Goal: Task Accomplishment & Management: Use online tool/utility

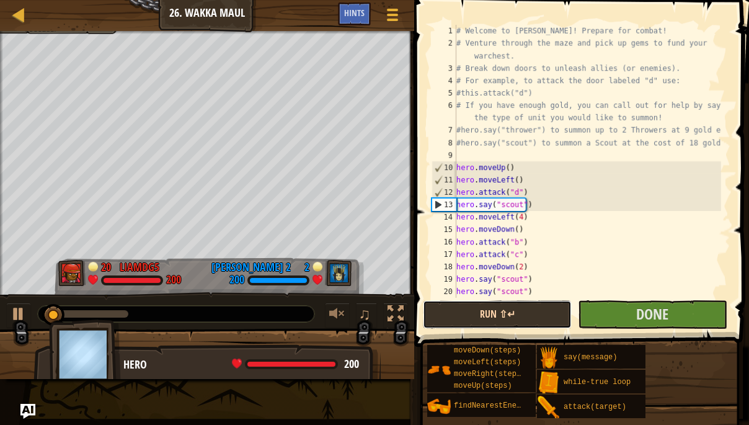
click at [469, 313] on button "Run ⇧↵" at bounding box center [497, 314] width 149 height 29
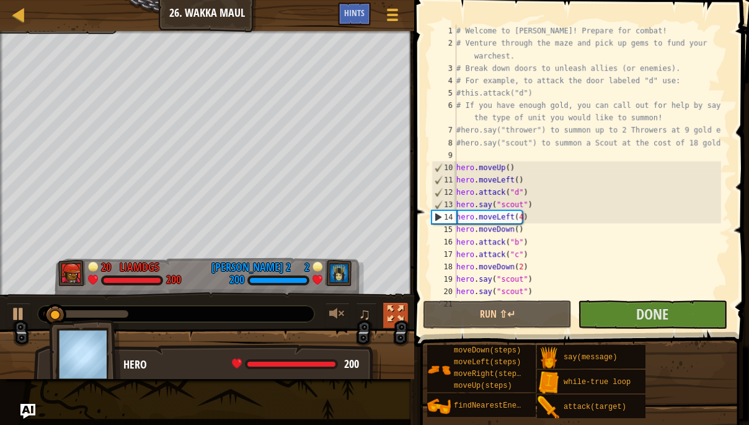
click at [393, 306] on div at bounding box center [396, 314] width 16 height 16
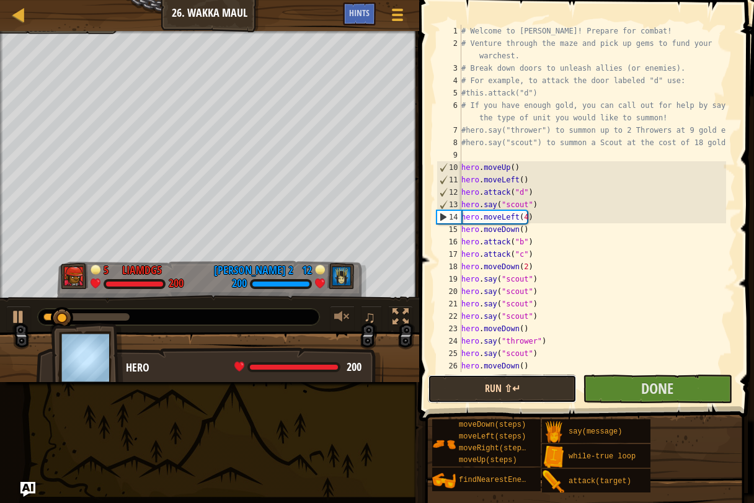
click at [456, 380] on button "Run ⇧↵" at bounding box center [502, 389] width 149 height 29
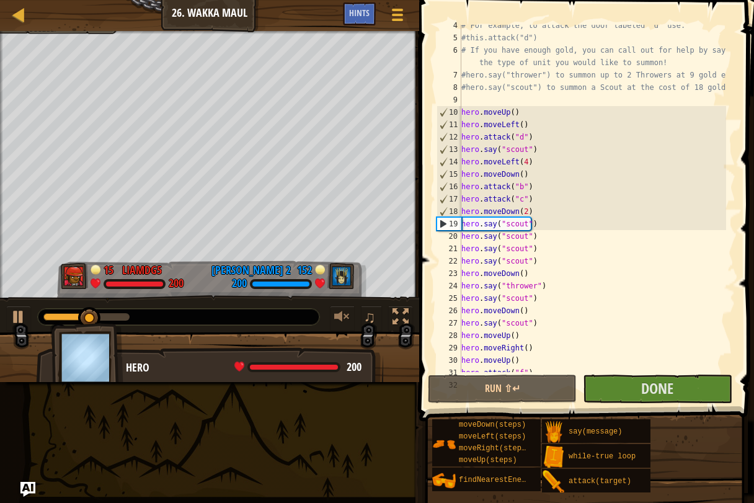
click at [748, 131] on span at bounding box center [587, 193] width 345 height 458
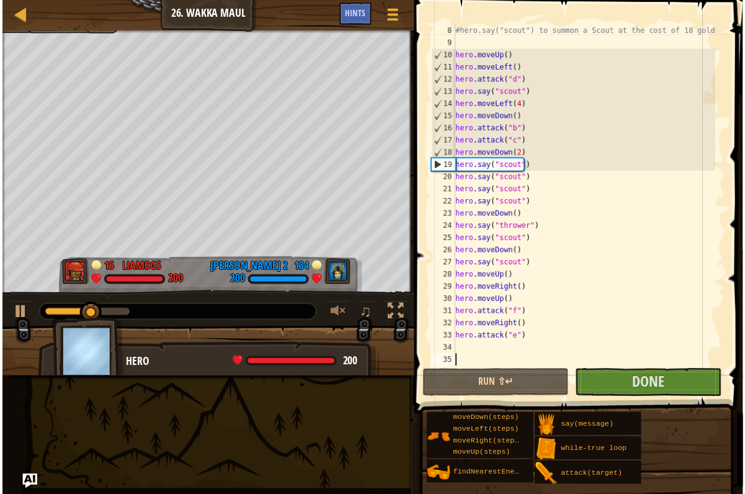
scroll to position [112, 0]
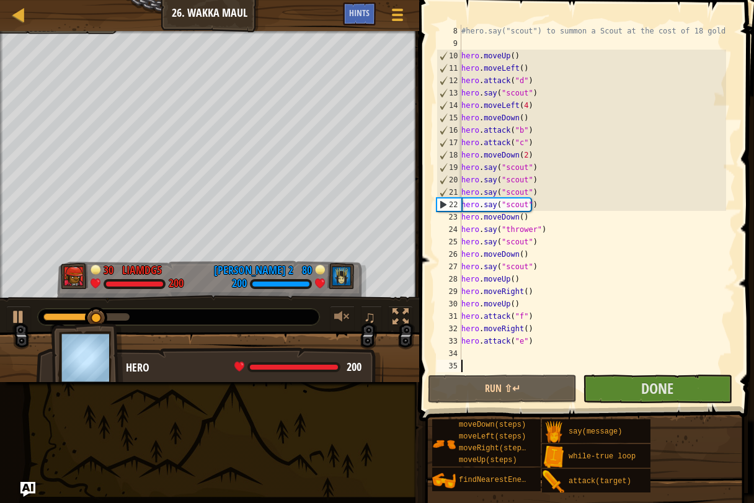
click at [523, 305] on div "#hero.say("scout") to summon a Scout at the cost of 18 gold! hero . moveUp ( ) …" at bounding box center [592, 211] width 267 height 372
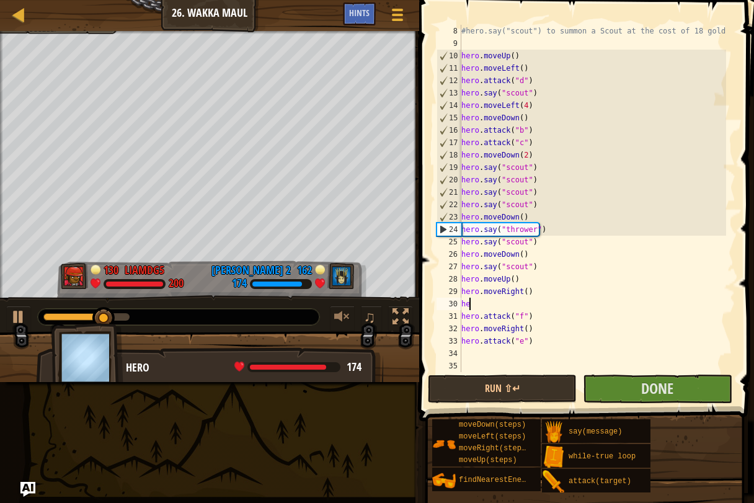
type textarea "h"
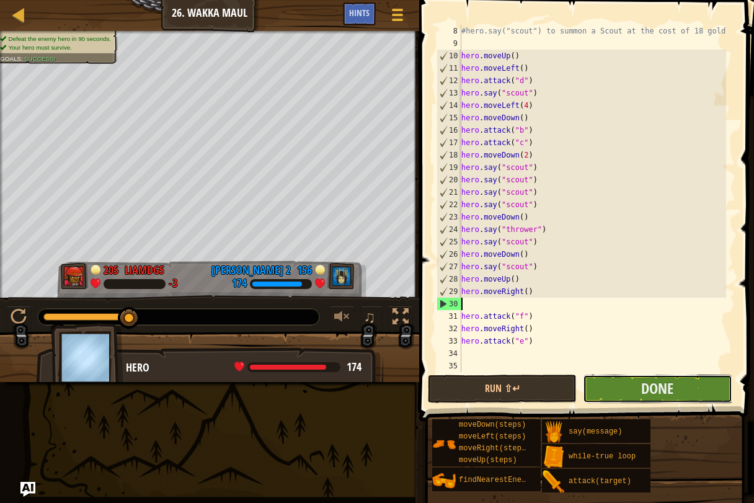
click at [641, 385] on button "Done" at bounding box center [657, 389] width 149 height 29
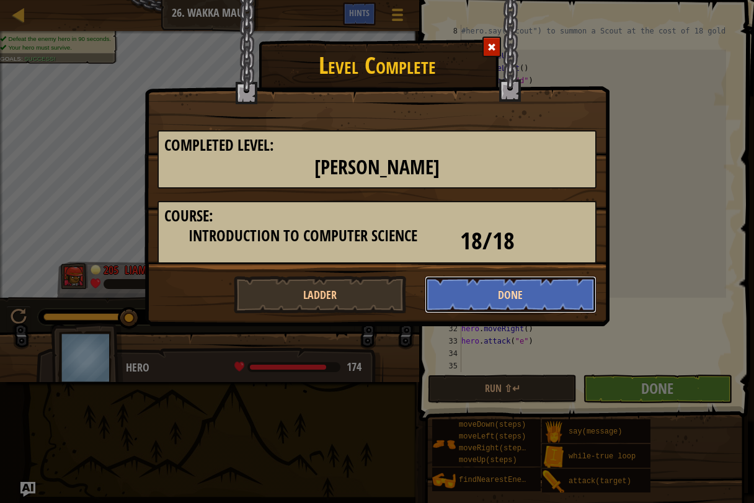
click at [561, 300] on button "Done" at bounding box center [511, 294] width 172 height 37
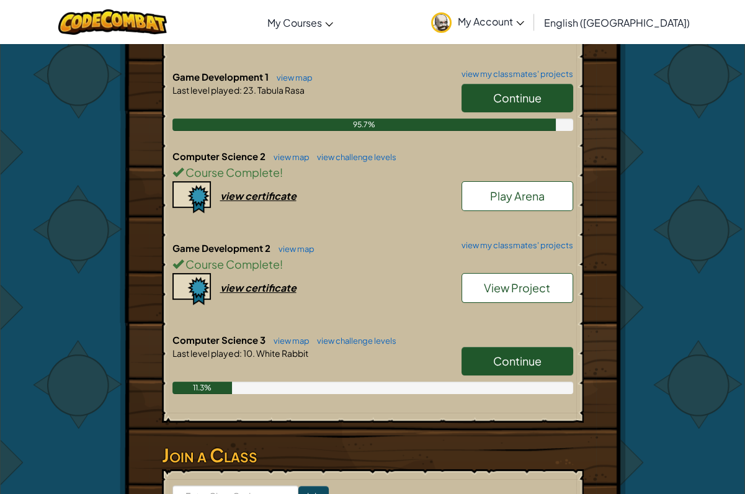
scroll to position [353, 0]
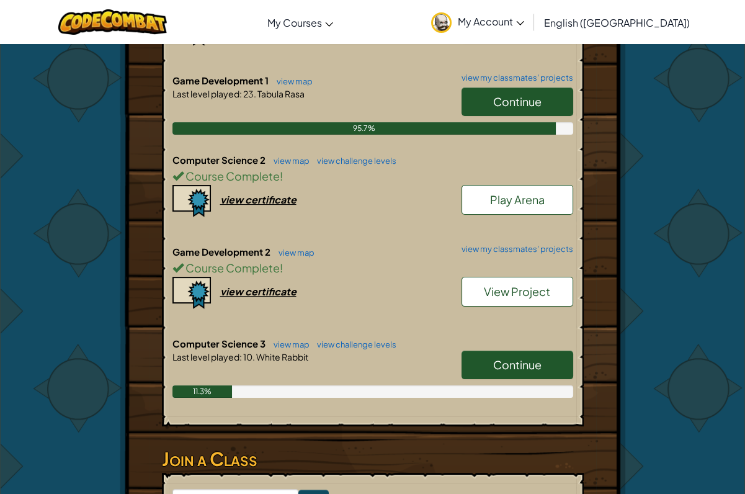
click at [548, 368] on link "Continue" at bounding box center [517, 364] width 112 height 29
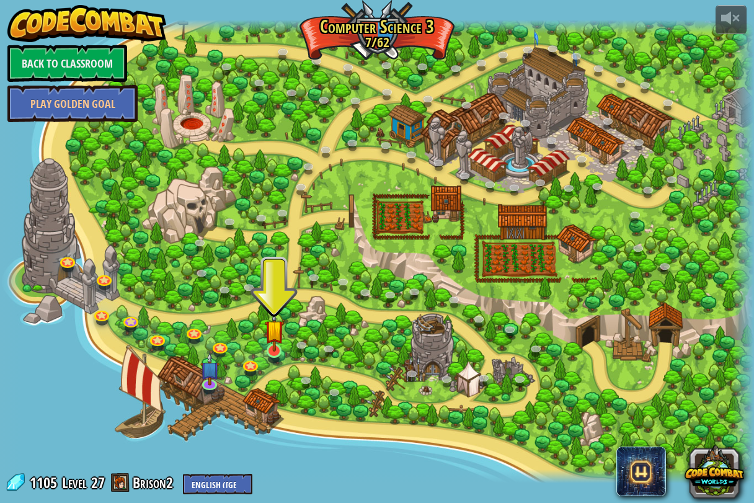
click at [273, 350] on img at bounding box center [274, 330] width 19 height 44
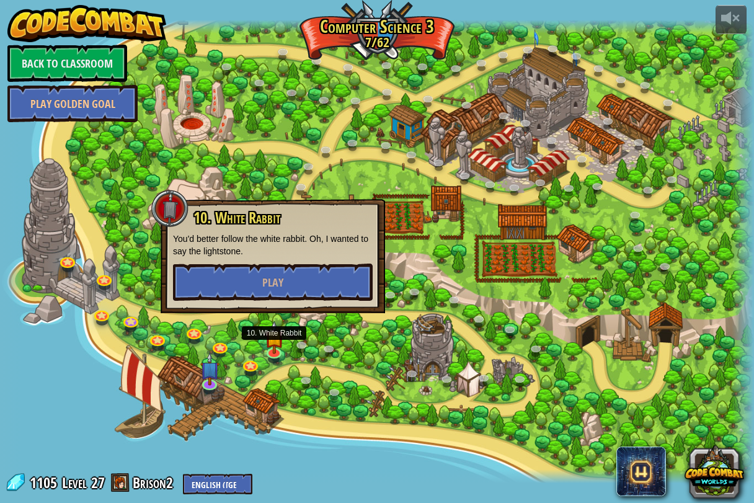
click at [91, 393] on div at bounding box center [377, 251] width 754 height 463
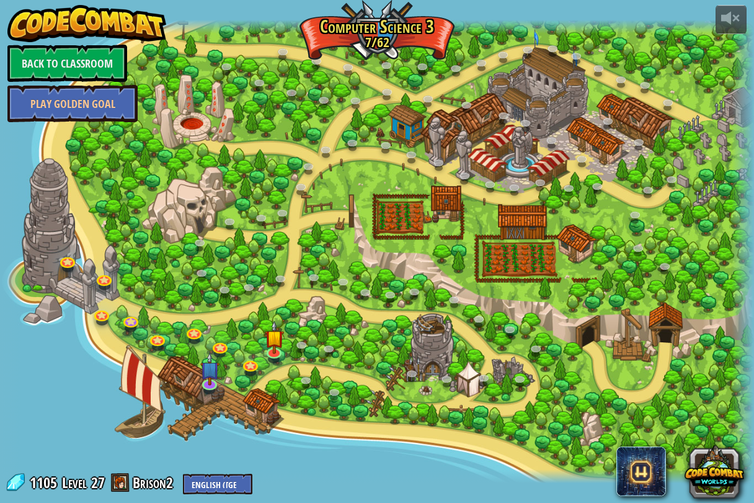
click at [263, 345] on div at bounding box center [377, 251] width 754 height 463
click at [267, 345] on img at bounding box center [274, 330] width 19 height 44
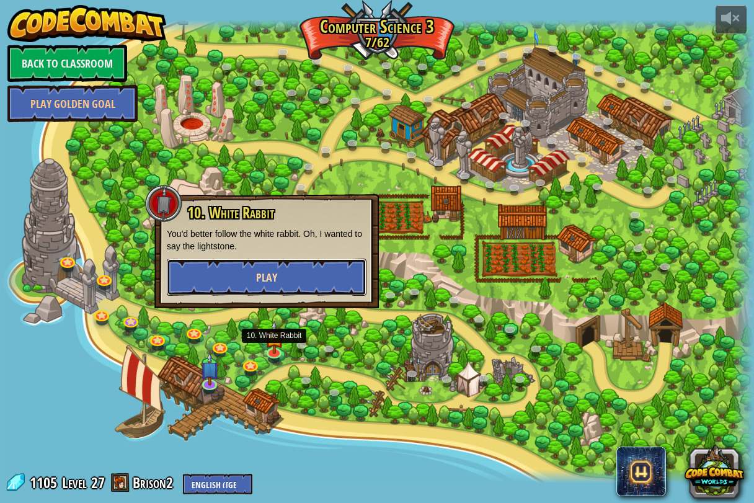
click at [340, 286] on button "Play" at bounding box center [267, 277] width 200 height 37
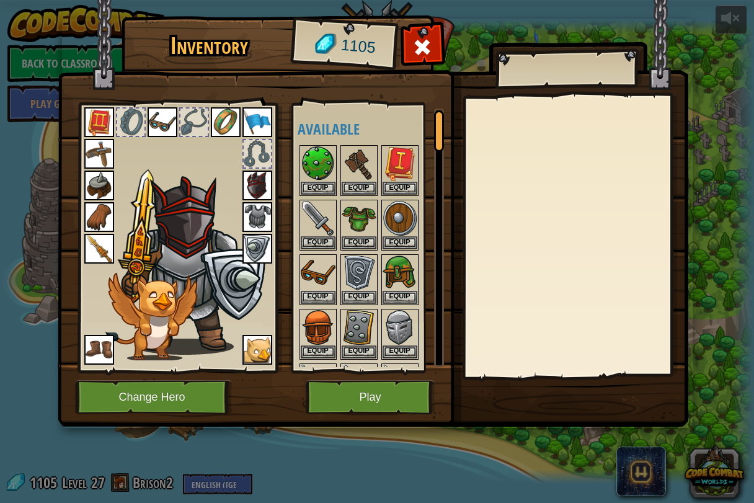
click at [92, 242] on img at bounding box center [99, 249] width 30 height 30
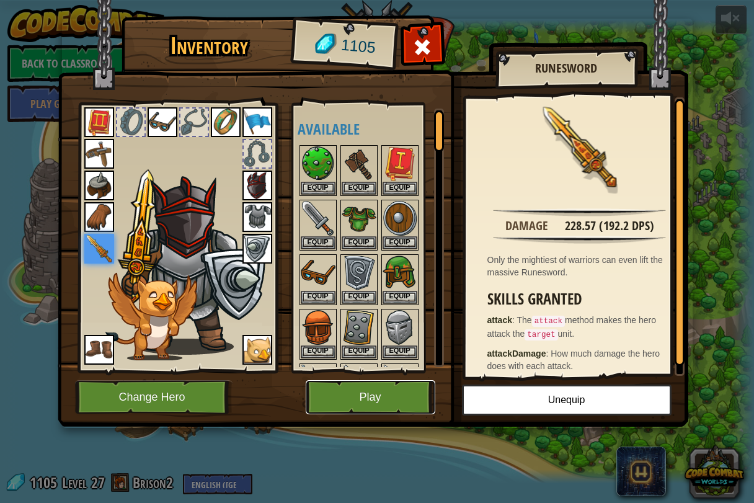
click at [371, 394] on button "Play" at bounding box center [371, 397] width 130 height 34
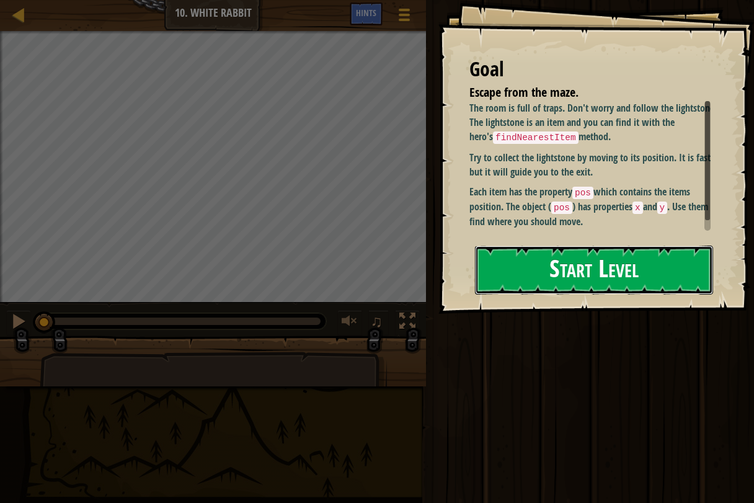
click at [641, 246] on button "Start Level" at bounding box center [594, 270] width 238 height 49
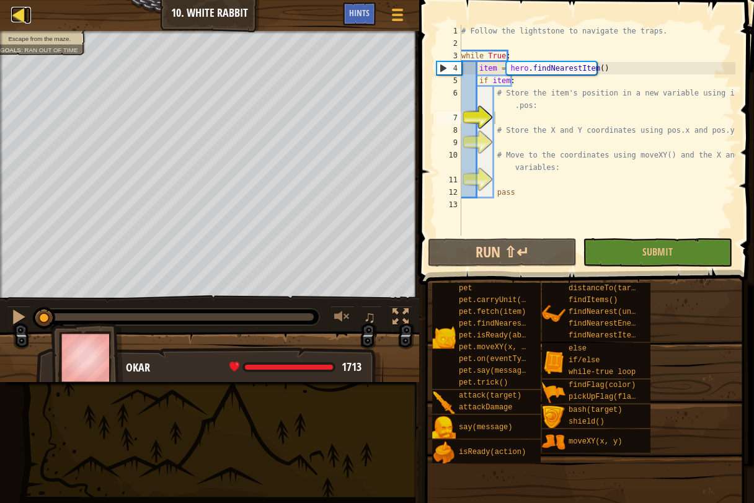
click at [25, 10] on div at bounding box center [19, 15] width 16 height 16
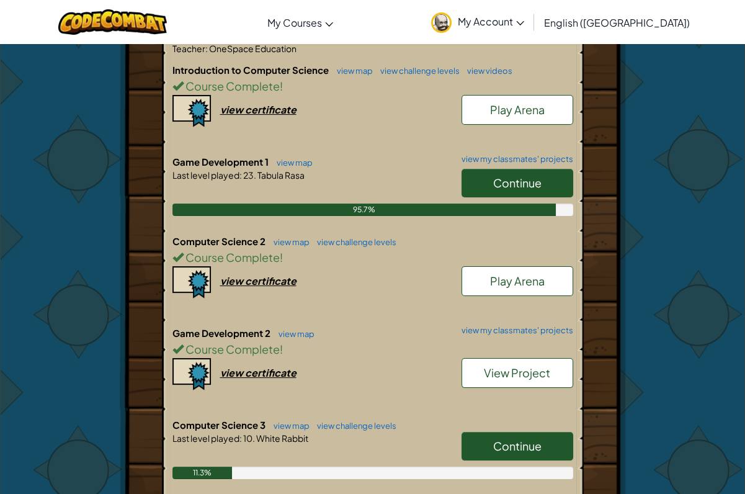
scroll to position [273, 0]
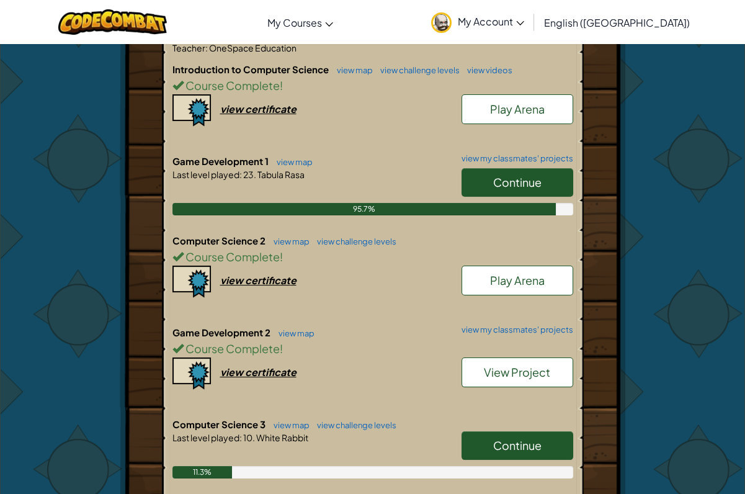
click at [536, 372] on span "View Project" at bounding box center [517, 372] width 66 height 14
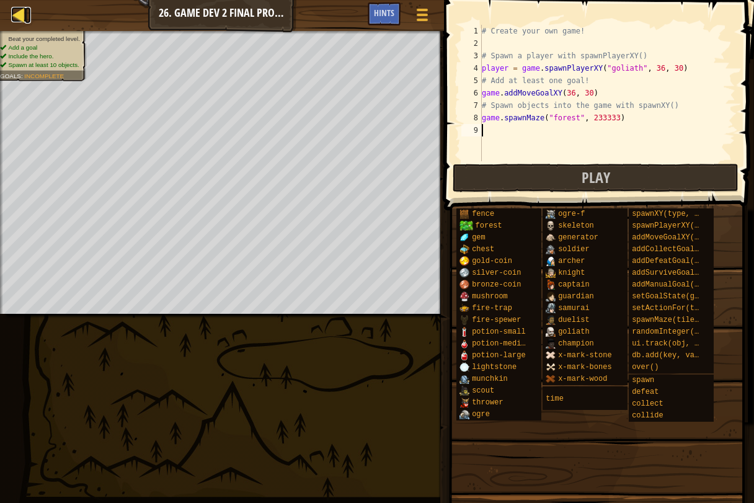
click at [22, 10] on div at bounding box center [19, 15] width 16 height 16
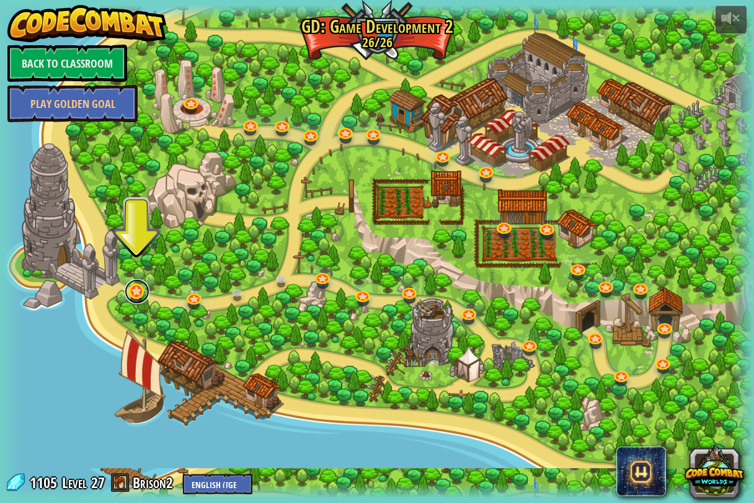
click at [136, 300] on link at bounding box center [137, 291] width 25 height 25
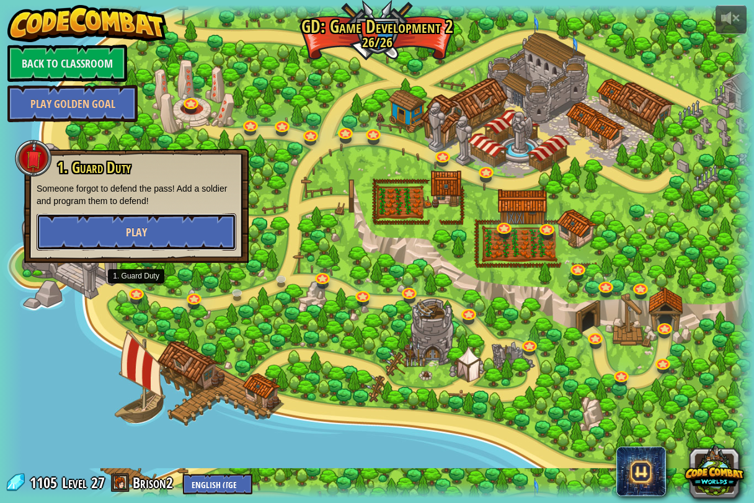
click at [74, 239] on button "Play" at bounding box center [137, 231] width 200 height 37
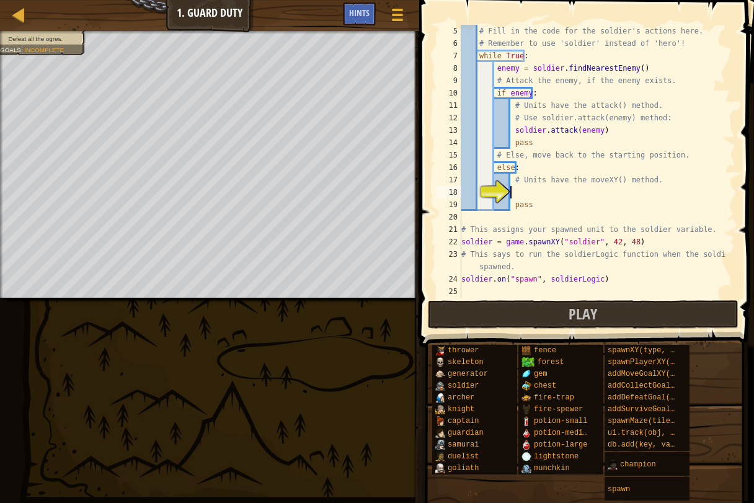
scroll to position [62, 0]
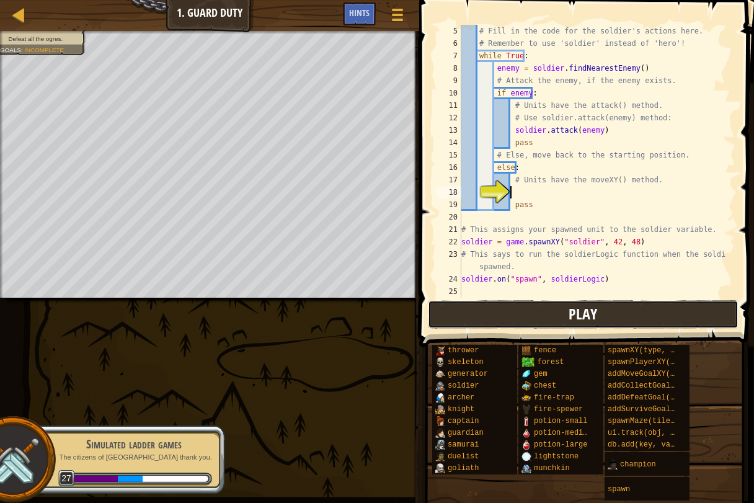
click at [484, 313] on button "Play" at bounding box center [583, 314] width 311 height 29
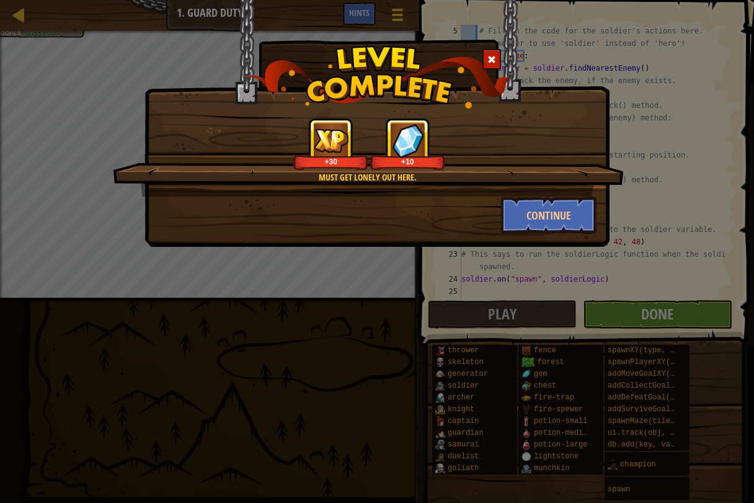
drag, startPoint x: 534, startPoint y: 206, endPoint x: 562, endPoint y: 120, distance: 90.2
click at [562, 120] on div "+30 +10" at bounding box center [368, 144] width 481 height 52
drag, startPoint x: 562, startPoint y: 120, endPoint x: 474, endPoint y: 186, distance: 109.9
click at [474, 186] on div "Must get lonely out here. +30 +10" at bounding box center [368, 157] width 511 height 79
click at [554, 202] on button "Continue" at bounding box center [549, 215] width 96 height 37
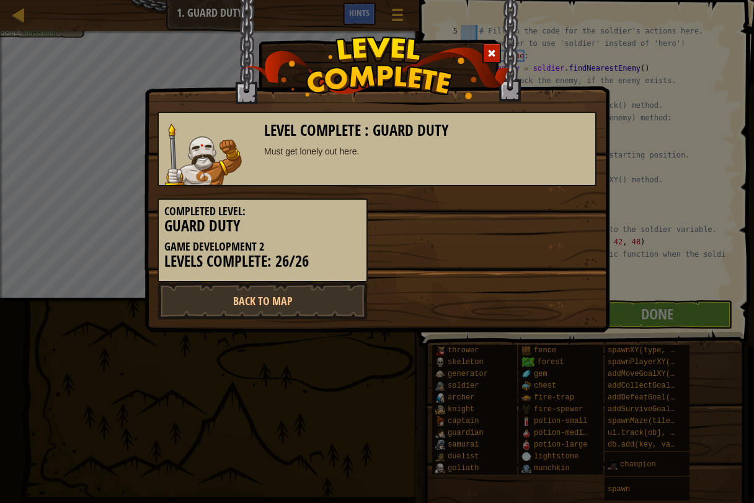
click at [554, 202] on div "Completed Level: Guard Duty Game Development 2 Levels Complete: 26/26" at bounding box center [377, 234] width 458 height 96
click at [316, 301] on link "Back to Map" at bounding box center [263, 300] width 210 height 37
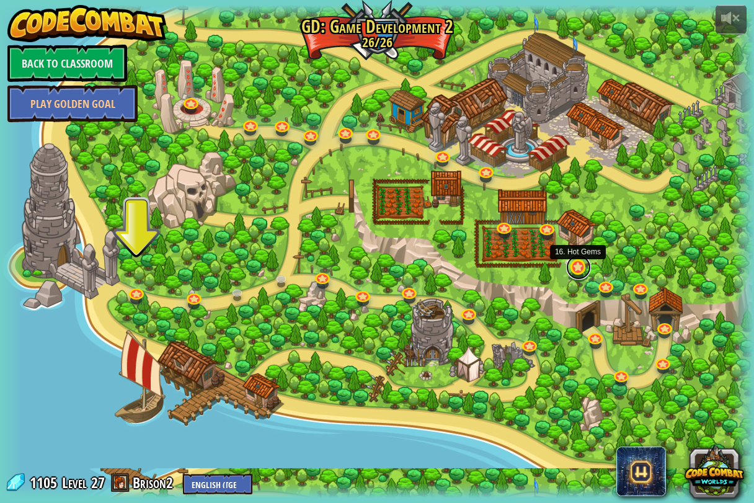
click at [570, 266] on link at bounding box center [578, 267] width 25 height 25
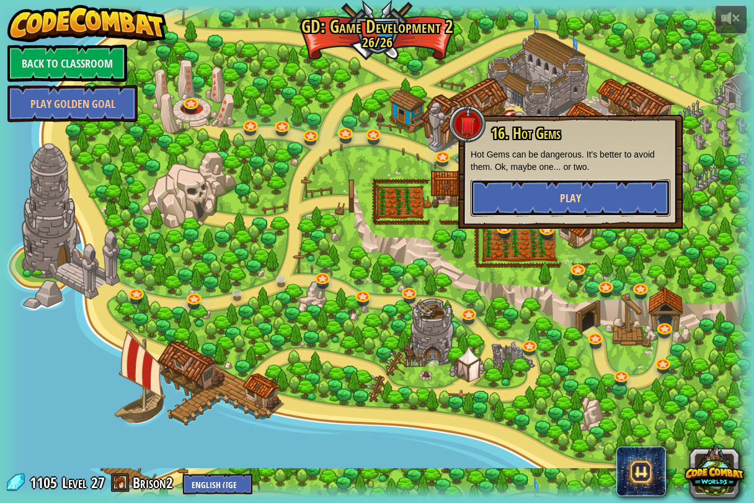
click at [502, 185] on button "Play" at bounding box center [571, 197] width 200 height 37
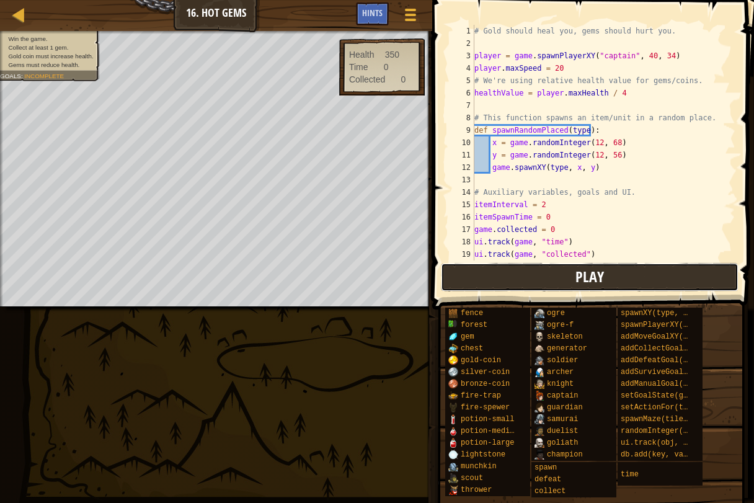
click at [513, 273] on button "Play" at bounding box center [590, 277] width 298 height 29
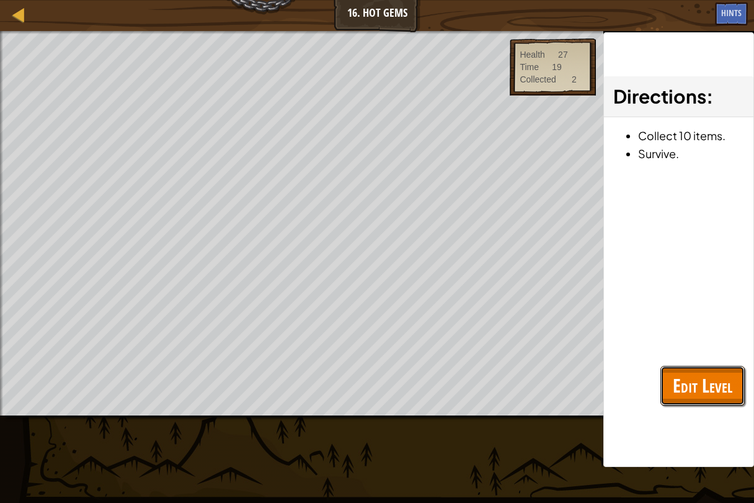
click at [712, 379] on span "Edit Level" at bounding box center [703, 385] width 60 height 25
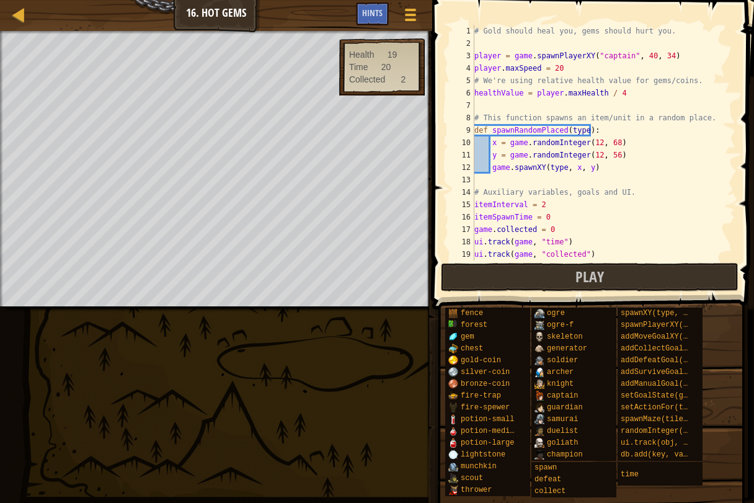
click at [622, 55] on div "# Gold should heal you, gems should hurt you. player = game . spawnPlayerXY ( "…" at bounding box center [599, 155] width 254 height 260
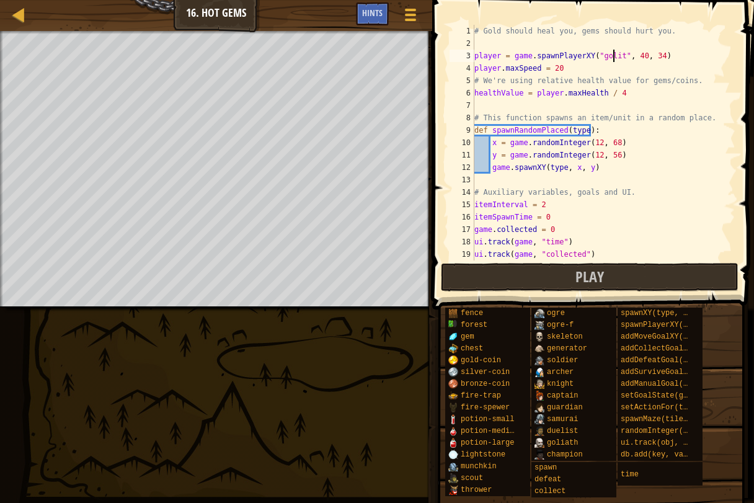
scroll to position [6, 12]
click at [611, 53] on div "# Gold should heal you, gems should hurt you. player = game . spawnPlayerXY ( "…" at bounding box center [599, 155] width 254 height 260
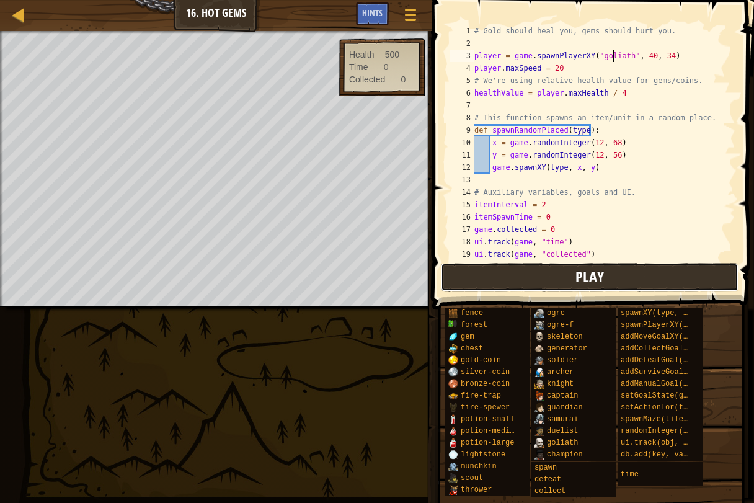
click at [642, 270] on button "Play" at bounding box center [590, 277] width 298 height 29
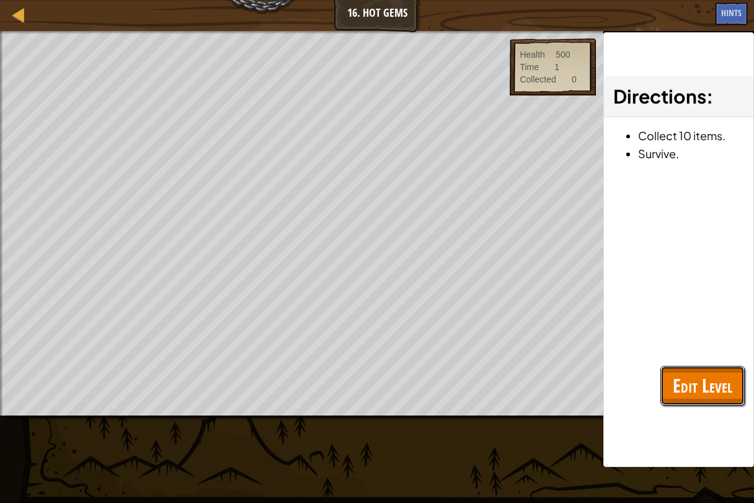
click at [722, 380] on span "Edit Level" at bounding box center [703, 385] width 60 height 25
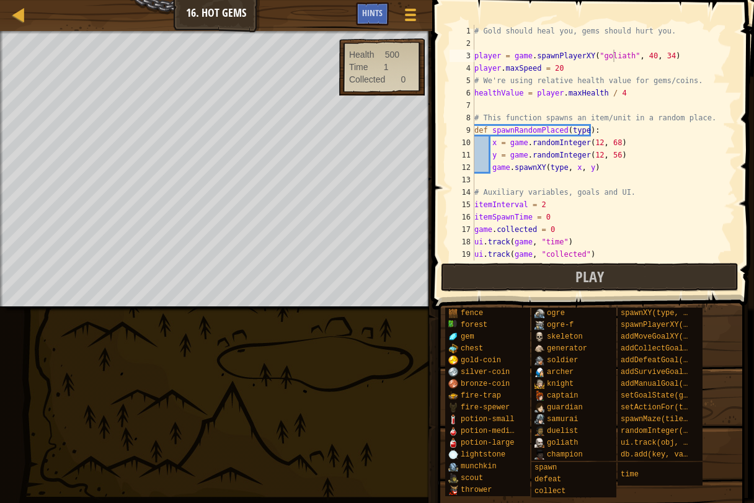
click at [557, 65] on div "# Gold should heal you, gems should hurt you. player = game . spawnPlayerXY ( "…" at bounding box center [599, 155] width 254 height 260
click at [615, 94] on div "# Gold should heal you, gems should hurt you. player = game . spawnPlayerXY ( "…" at bounding box center [599, 155] width 254 height 260
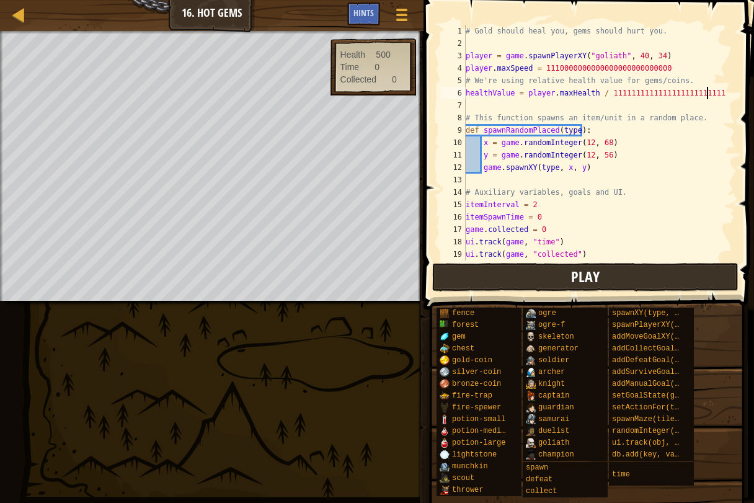
type textarea "healthValue = player.maxHealth / 11111111111111111111111111"
click at [499, 265] on button "Play" at bounding box center [585, 277] width 306 height 29
click at [517, 283] on button "Play" at bounding box center [585, 277] width 306 height 29
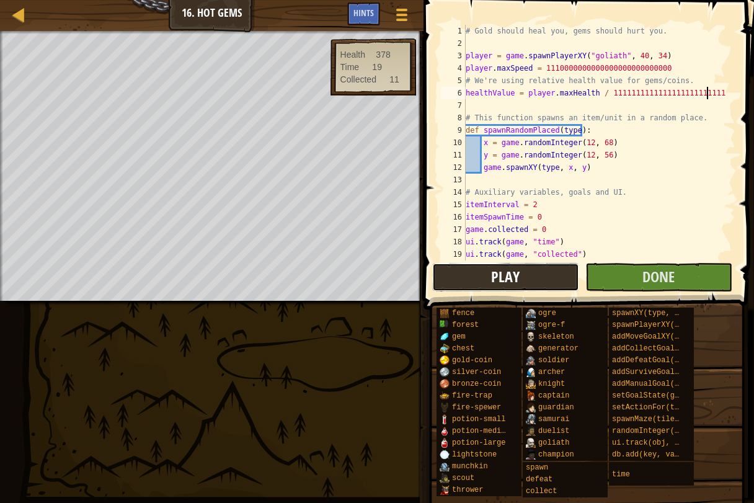
click at [446, 288] on button "Play" at bounding box center [505, 277] width 147 height 29
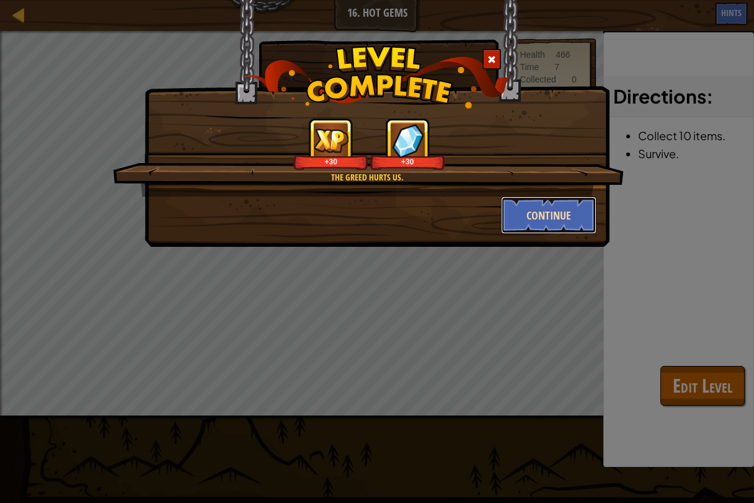
click at [570, 223] on button "Continue" at bounding box center [549, 215] width 96 height 37
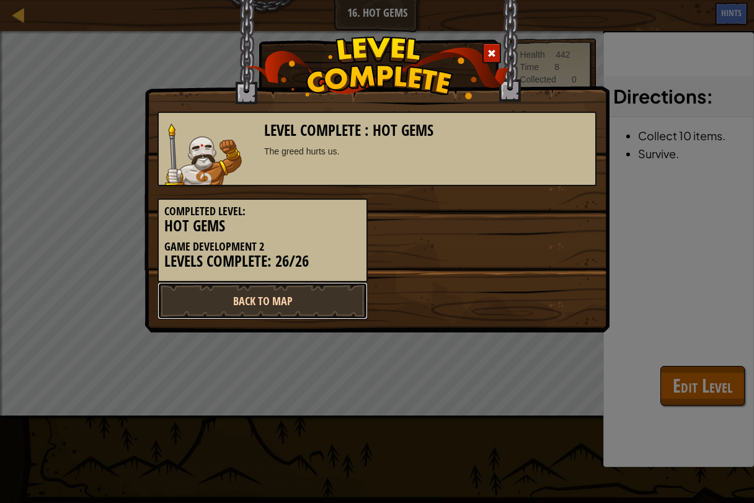
click at [300, 291] on link "Back to Map" at bounding box center [263, 300] width 210 height 37
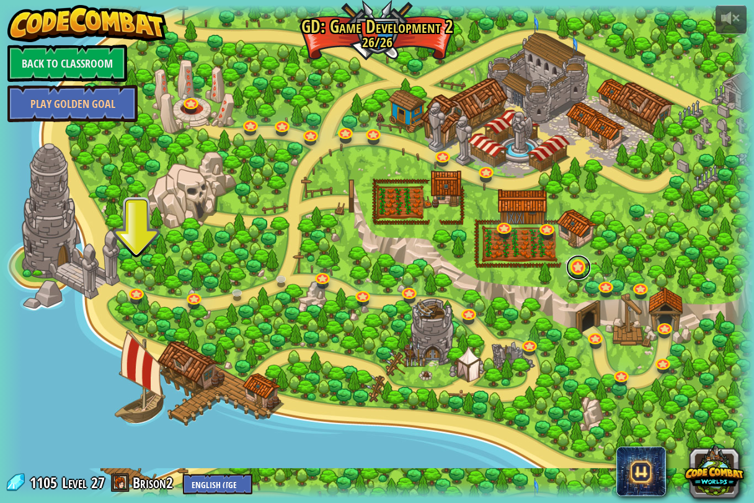
click at [574, 278] on link at bounding box center [578, 267] width 25 height 25
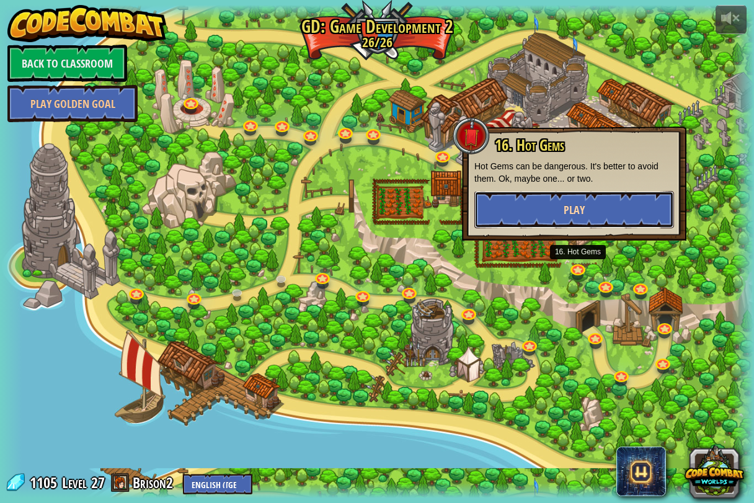
click at [611, 203] on button "Play" at bounding box center [574, 209] width 200 height 37
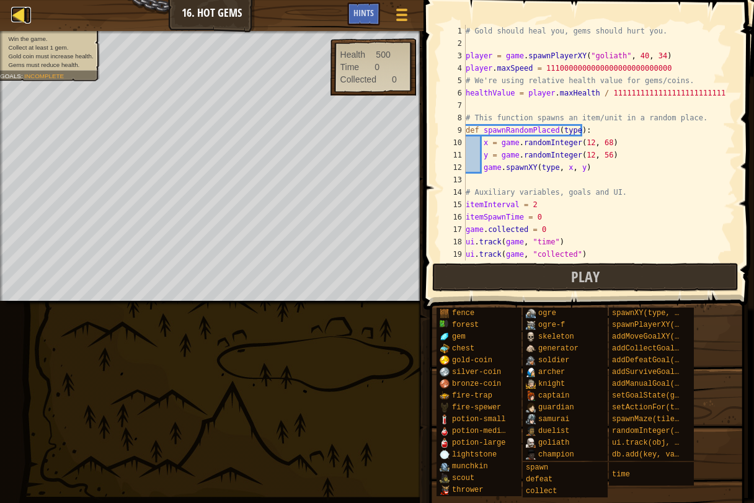
click at [17, 7] on div at bounding box center [19, 15] width 16 height 16
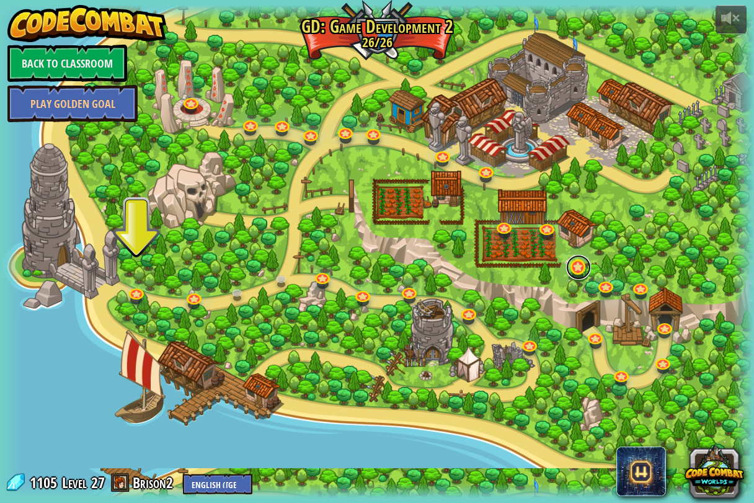
click at [587, 267] on link at bounding box center [578, 267] width 25 height 25
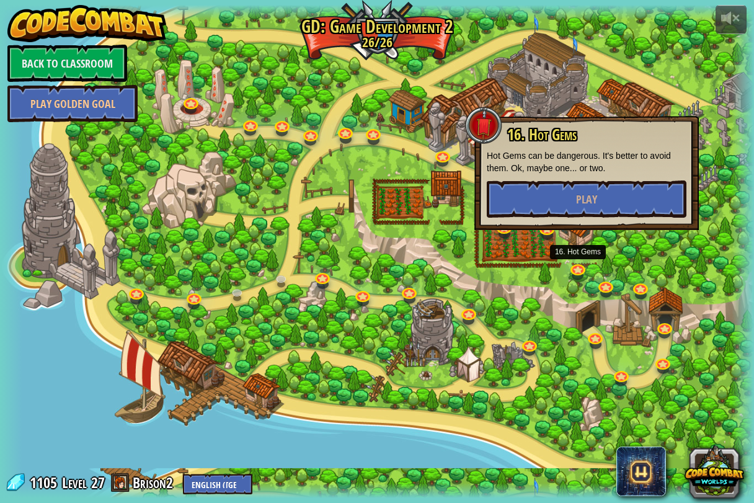
click at [721, 169] on div at bounding box center [377, 251] width 754 height 493
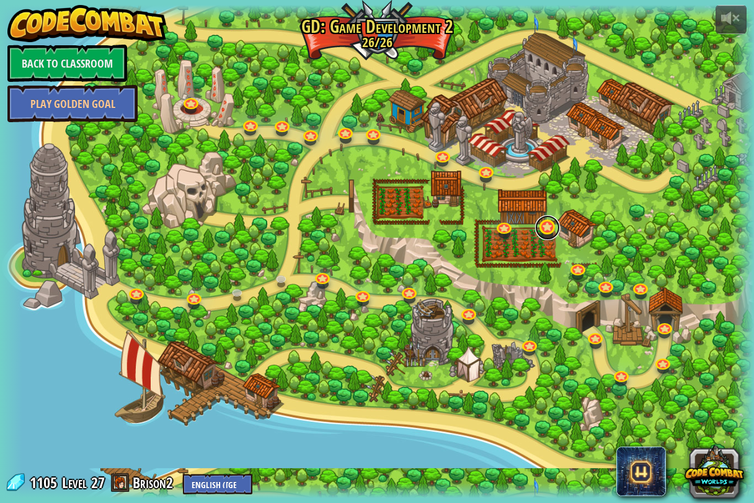
click at [543, 226] on link at bounding box center [547, 227] width 25 height 25
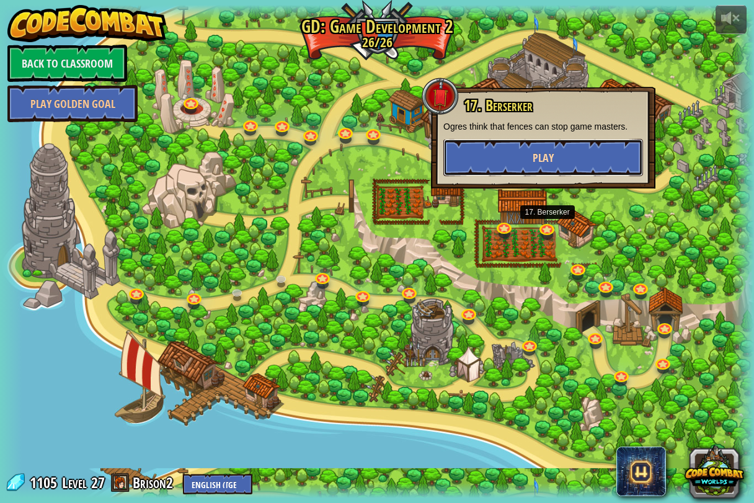
click at [595, 156] on button "Play" at bounding box center [543, 157] width 200 height 37
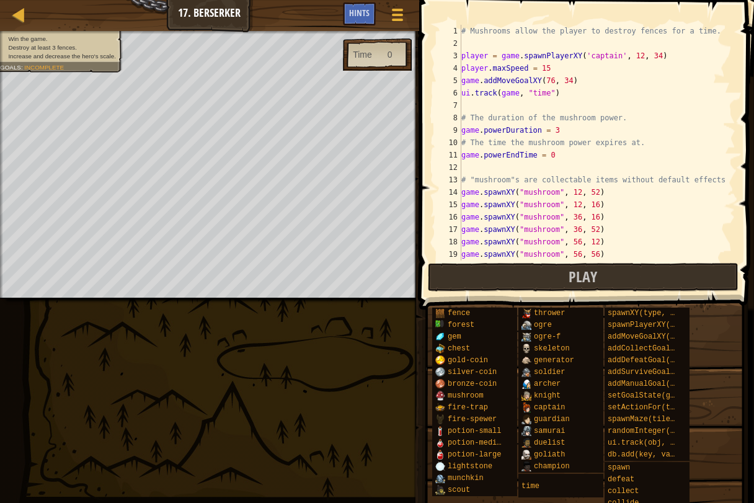
click at [606, 51] on div "# Mushrooms allow the player to destroy fences for a time. player = game . spaw…" at bounding box center [592, 155] width 267 height 260
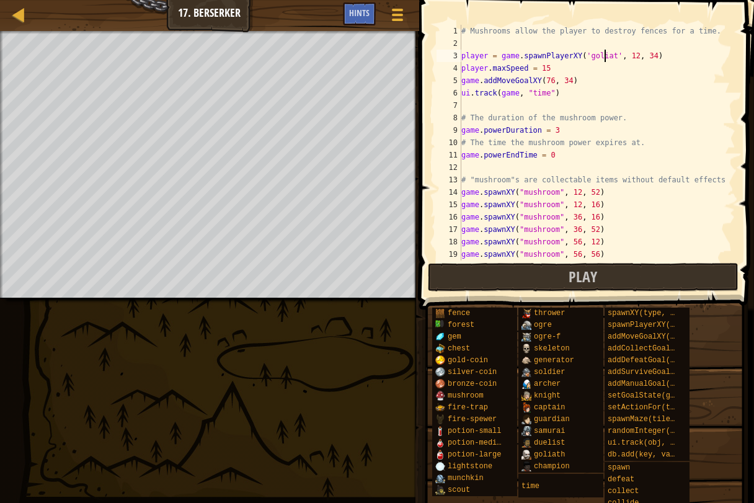
scroll to position [6, 12]
click at [546, 66] on div "# Mushrooms allow the player to destroy fences for a time. player = game . spaw…" at bounding box center [592, 155] width 267 height 260
type textarea "player.maxSpeed = 999999999999999"
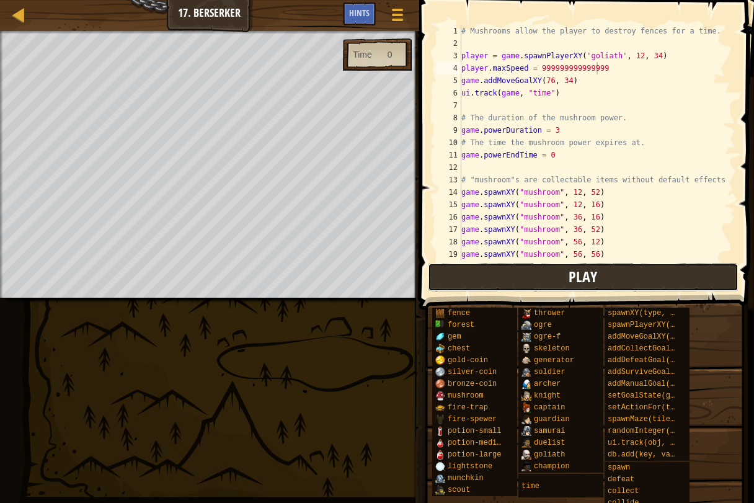
click at [539, 272] on button "Play" at bounding box center [583, 277] width 311 height 29
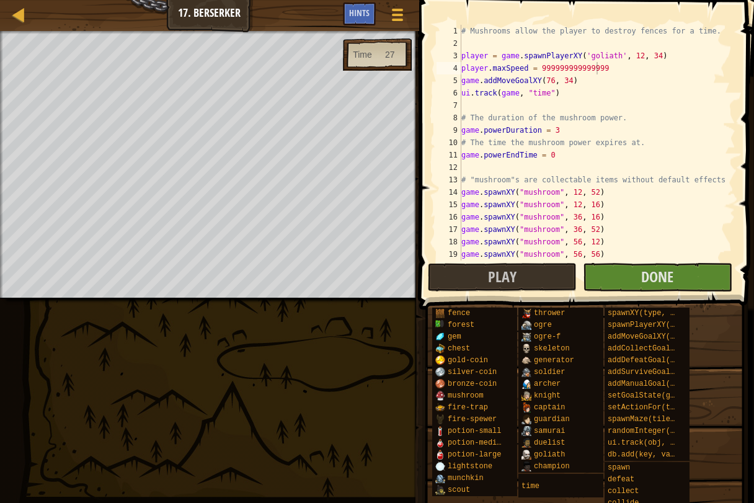
click at [421, 241] on span at bounding box center [587, 137] width 345 height 346
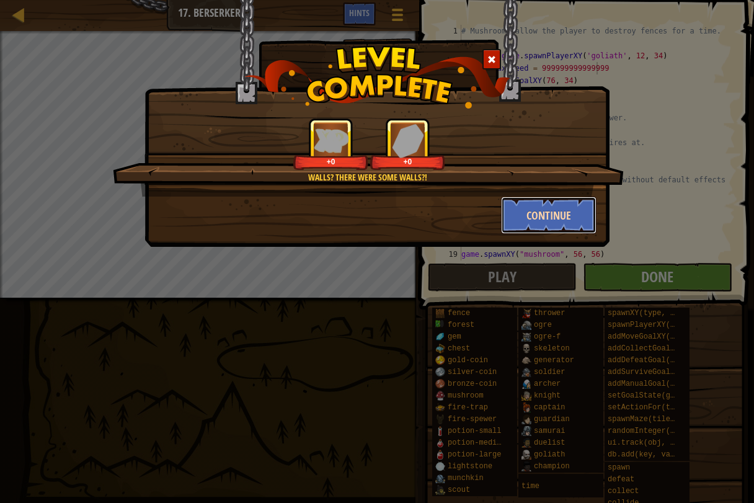
click at [556, 210] on button "Continue" at bounding box center [549, 215] width 96 height 37
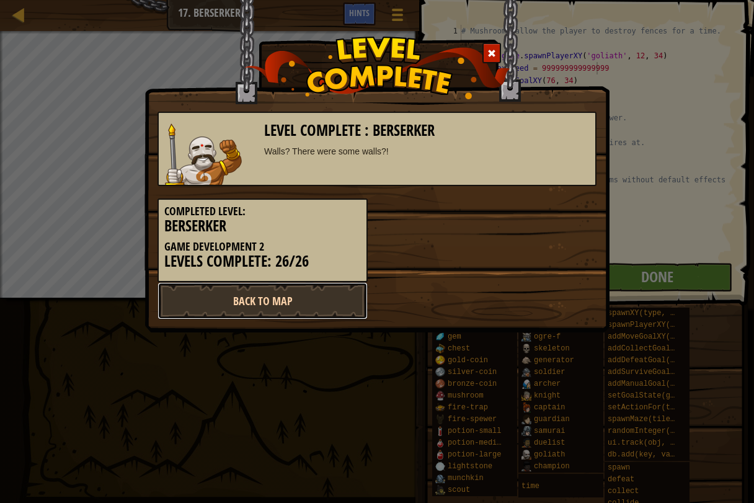
click at [343, 304] on link "Back to Map" at bounding box center [263, 300] width 210 height 37
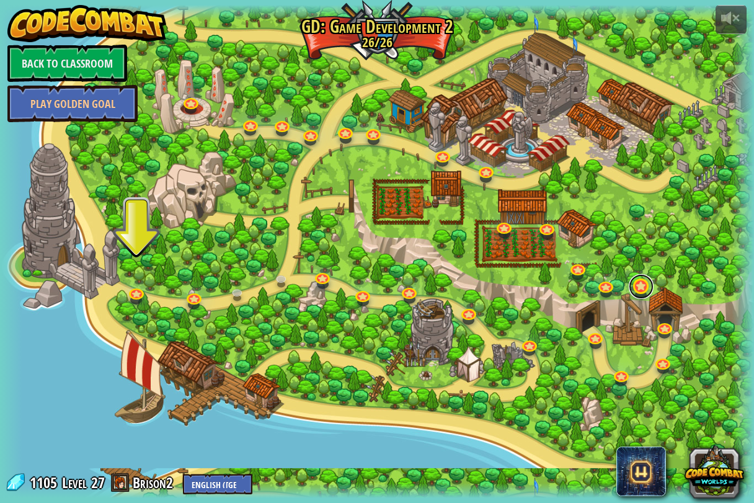
click at [641, 287] on link at bounding box center [641, 286] width 25 height 25
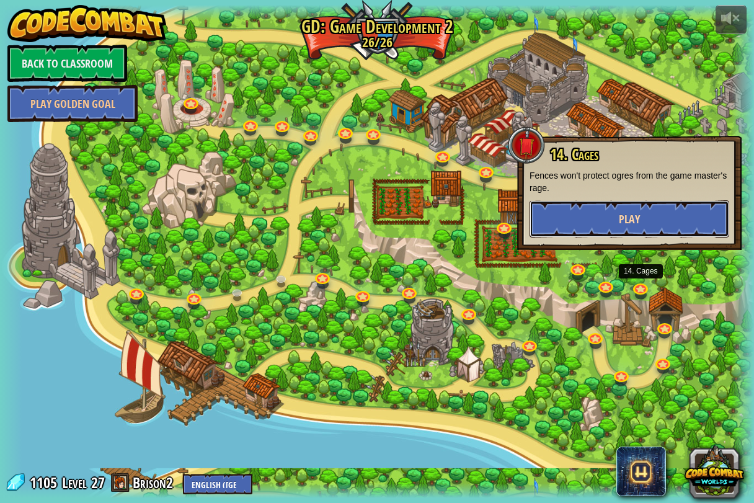
click at [633, 221] on span "Play" at bounding box center [629, 219] width 21 height 16
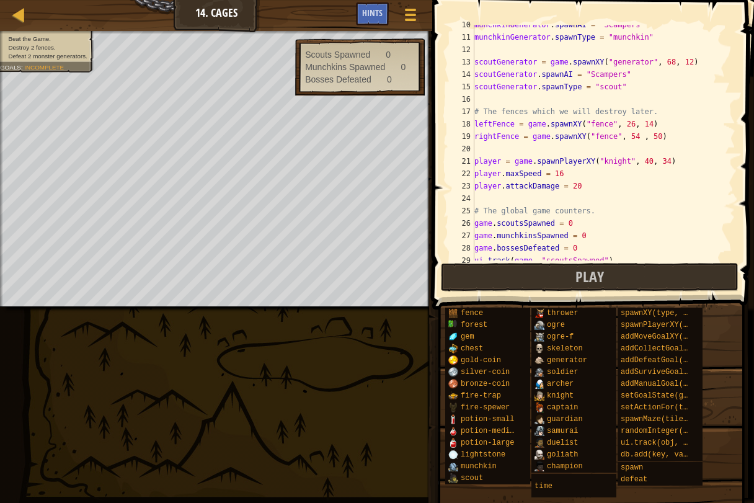
scroll to position [122, 0]
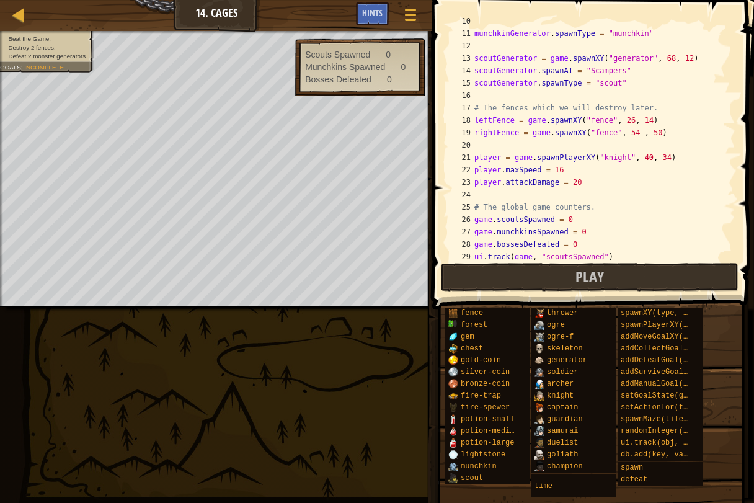
click at [617, 161] on div "munchkinGenerator . spawnAI = "Scampers" munchkinGenerator . spawnType = "munch…" at bounding box center [599, 145] width 254 height 260
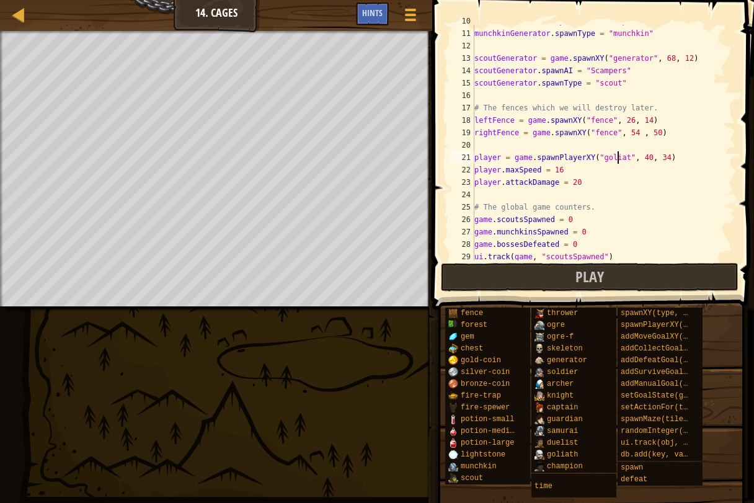
scroll to position [6, 12]
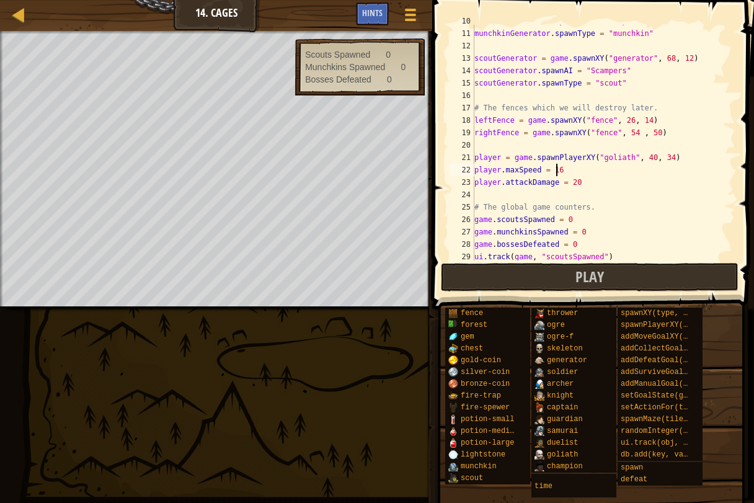
click at [569, 164] on div "munchkinGenerator . spawnAI = "Scampers" munchkinGenerator . spawnType = "munch…" at bounding box center [599, 145] width 254 height 260
click at [574, 184] on div "munchkinGenerator . spawnAI = "Scampers" munchkinGenerator . spawnType = "munch…" at bounding box center [599, 145] width 254 height 260
type textarea "player.attackDamage = 99999999999999999999999"
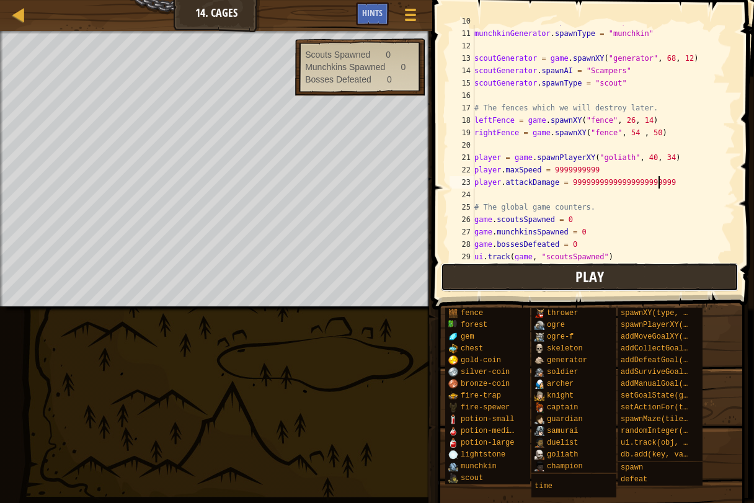
click at [545, 277] on button "Play" at bounding box center [590, 277] width 298 height 29
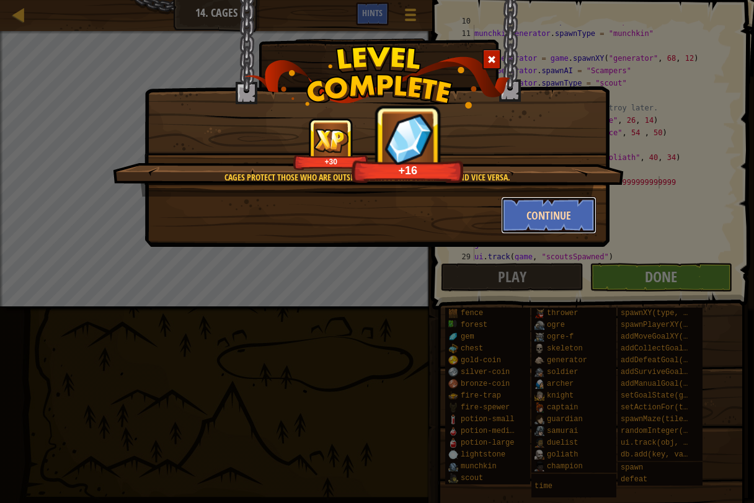
click at [530, 211] on button "Continue" at bounding box center [549, 215] width 96 height 37
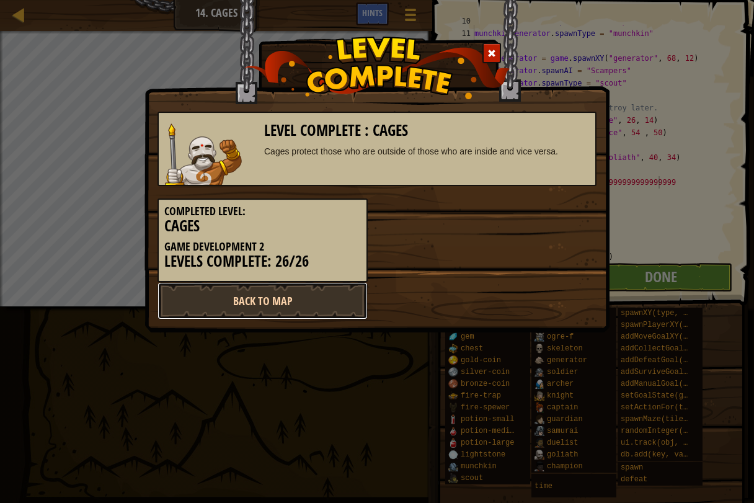
drag, startPoint x: 324, startPoint y: 298, endPoint x: 288, endPoint y: 290, distance: 37.6
click at [288, 290] on link "Back to Map" at bounding box center [263, 300] width 210 height 37
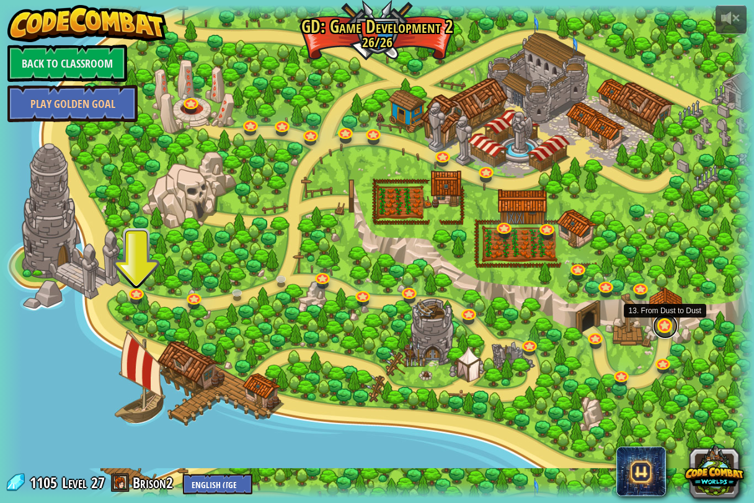
click at [660, 322] on link at bounding box center [665, 326] width 25 height 25
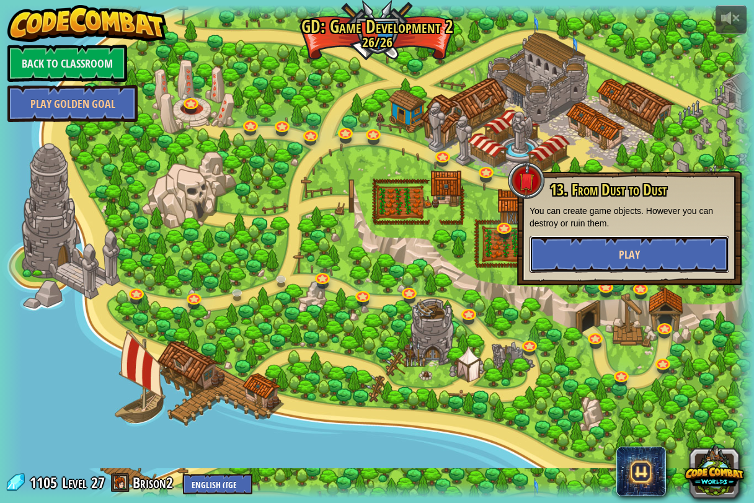
click at [597, 245] on button "Play" at bounding box center [630, 254] width 200 height 37
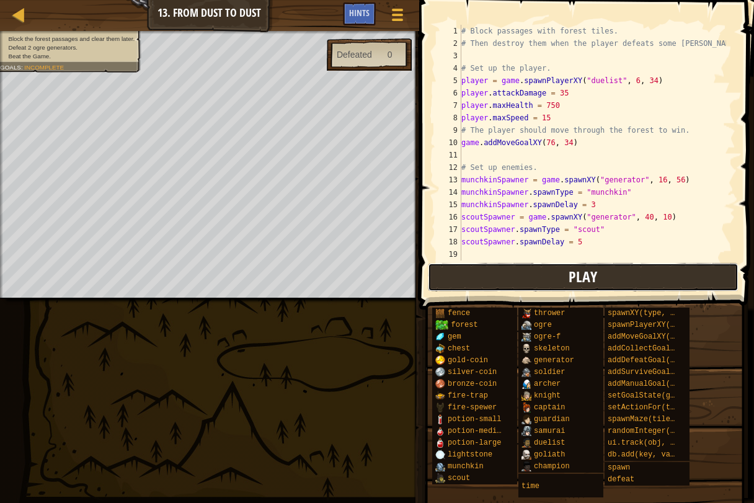
click at [490, 268] on button "Play" at bounding box center [583, 277] width 311 height 29
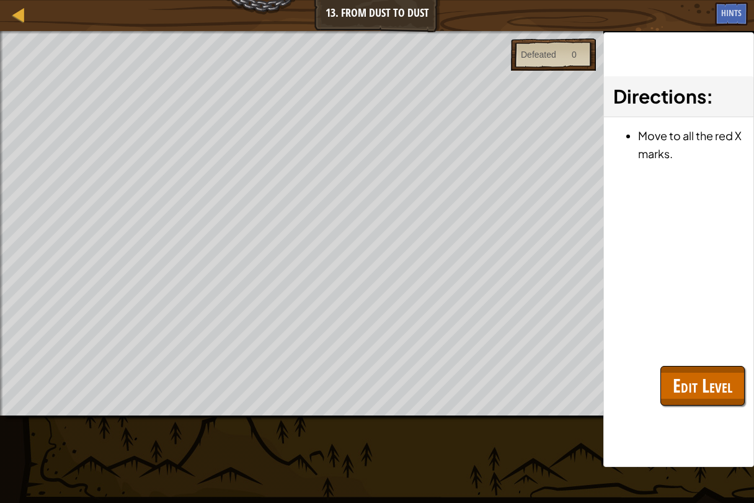
click at [0, 331] on div "Block the forest passages and clear them later. Defeat 2 ogre generators. Beat …" at bounding box center [301, 223] width 603 height 384
click at [712, 372] on div "Map Game Development 2 13. From Dust to Dust Game Menu Done Hints 1 ההההההההההה…" at bounding box center [377, 251] width 754 height 503
click at [712, 372] on button "Edit Level" at bounding box center [702, 386] width 84 height 40
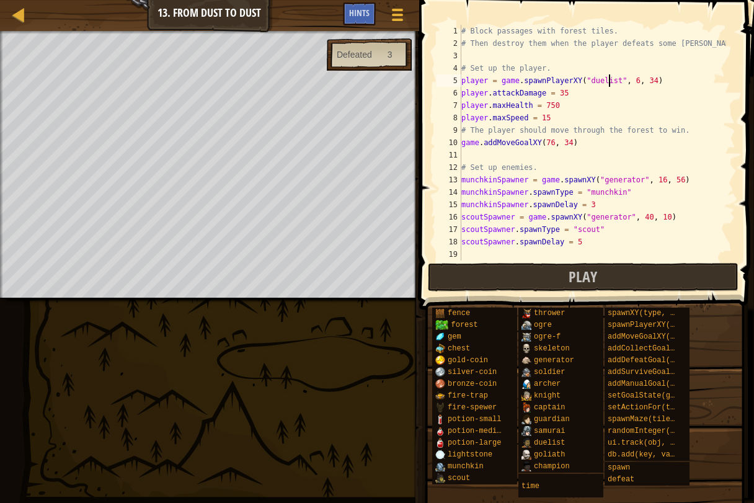
click at [606, 79] on div "# Block passages with forest tiles. # Then destroy them when the player defeats…" at bounding box center [592, 155] width 267 height 260
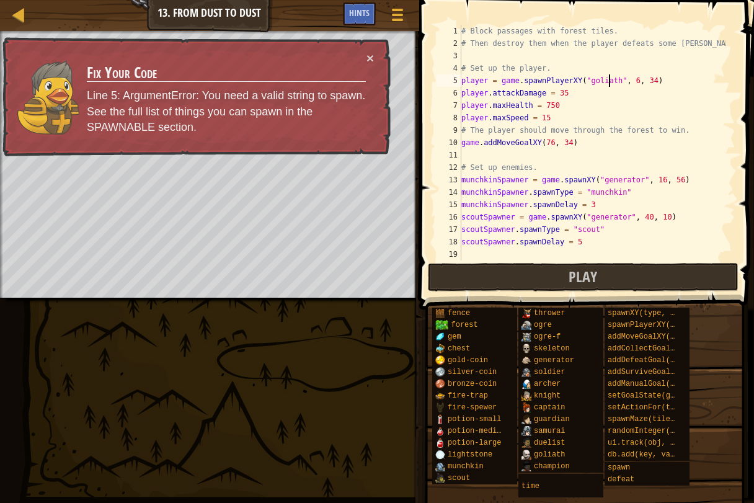
scroll to position [6, 12]
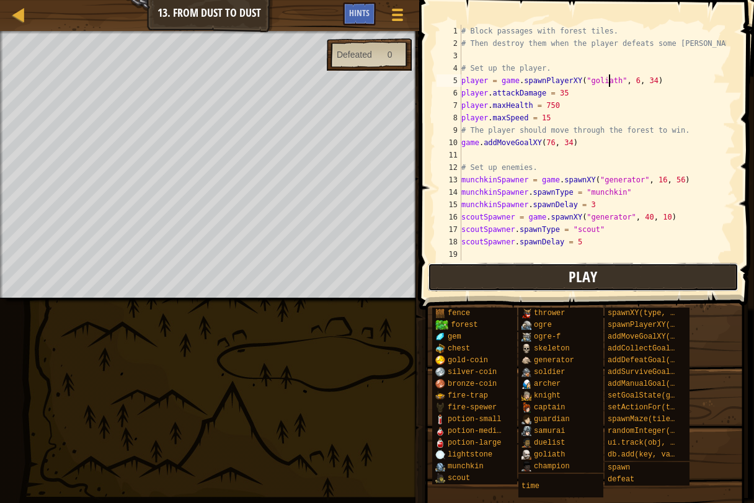
click at [592, 275] on span "Play" at bounding box center [583, 277] width 29 height 20
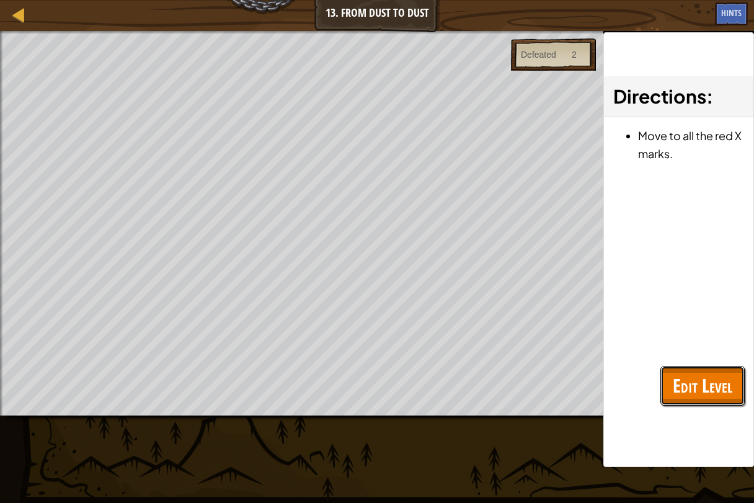
click at [687, 382] on span "Edit Level" at bounding box center [703, 385] width 60 height 25
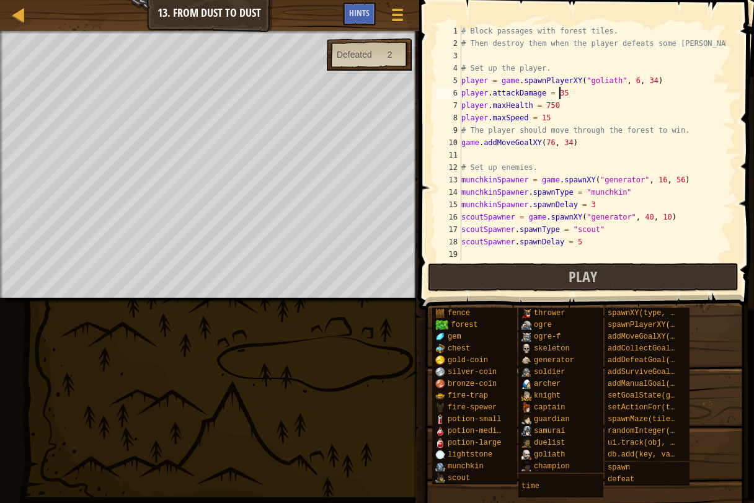
click at [571, 92] on div "# Block passages with forest tiles. # Then destroy them when the player defeats…" at bounding box center [592, 155] width 267 height 260
click at [556, 100] on div "# Block passages with forest tiles. # Then destroy them when the player defeats…" at bounding box center [592, 155] width 267 height 260
click at [545, 118] on div "# Block passages with forest tiles. # Then destroy them when the player defeats…" at bounding box center [592, 155] width 267 height 260
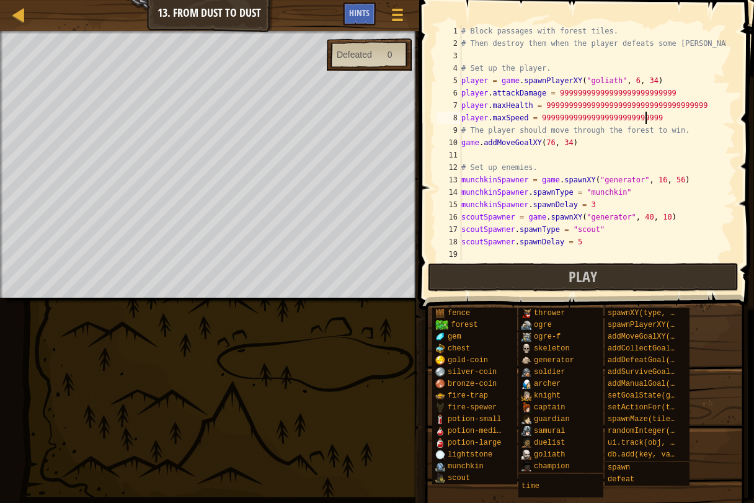
scroll to position [6, 15]
click at [657, 92] on div "# Block passages with forest tiles. # Then destroy them when the player defeats…" at bounding box center [592, 155] width 267 height 260
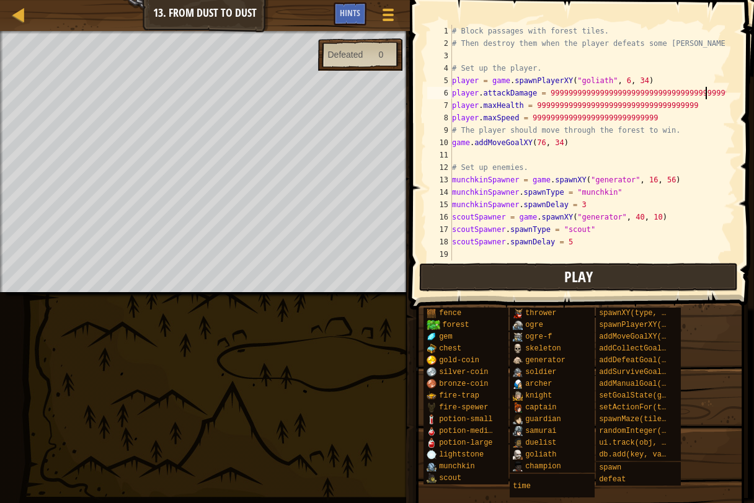
type textarea "player.attackDamage = 9999999999999999999999999999999999999999"
click at [541, 264] on button "Play" at bounding box center [578, 277] width 319 height 29
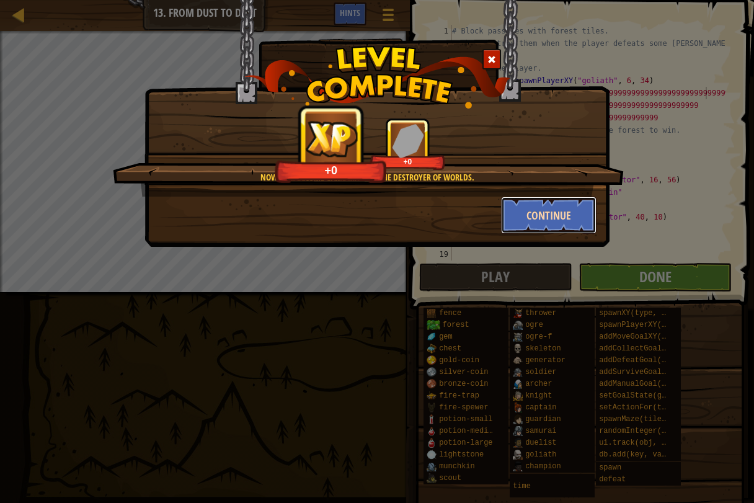
click at [553, 211] on button "Continue" at bounding box center [549, 215] width 96 height 37
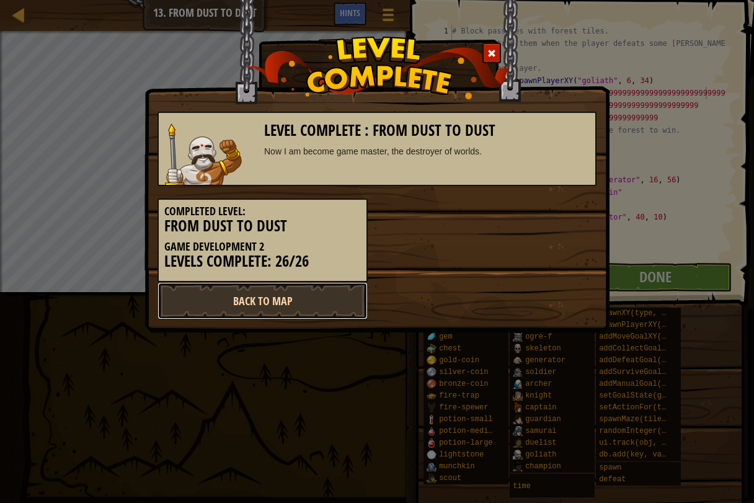
click at [290, 294] on link "Back to Map" at bounding box center [263, 300] width 210 height 37
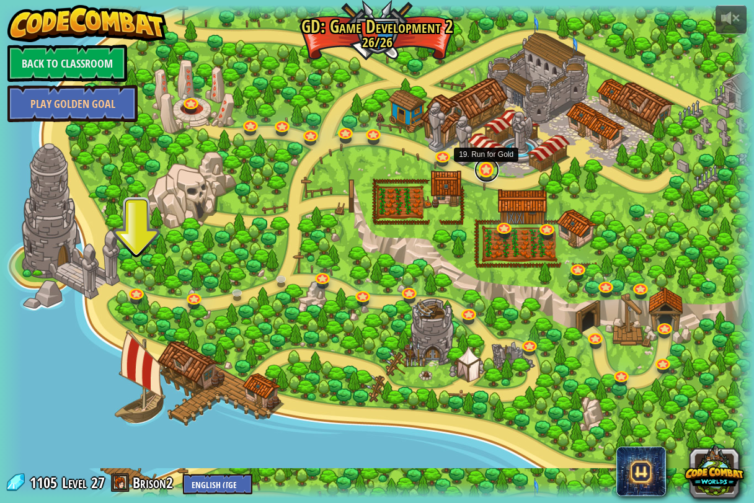
click at [481, 169] on link at bounding box center [486, 170] width 25 height 25
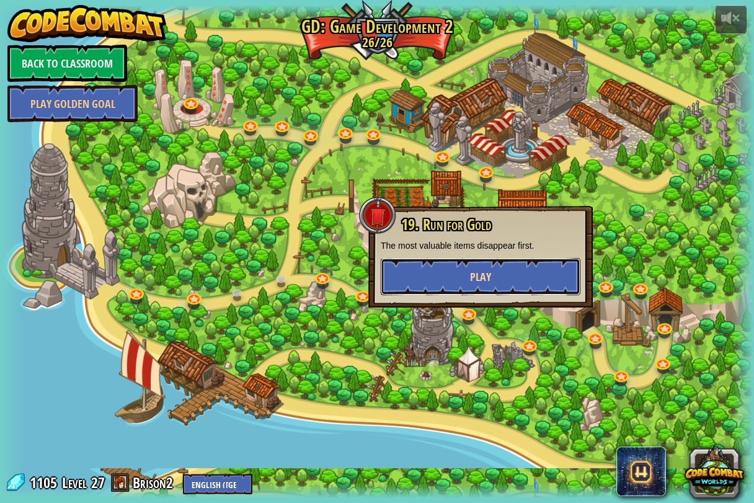
click at [489, 286] on button "Play" at bounding box center [481, 276] width 200 height 37
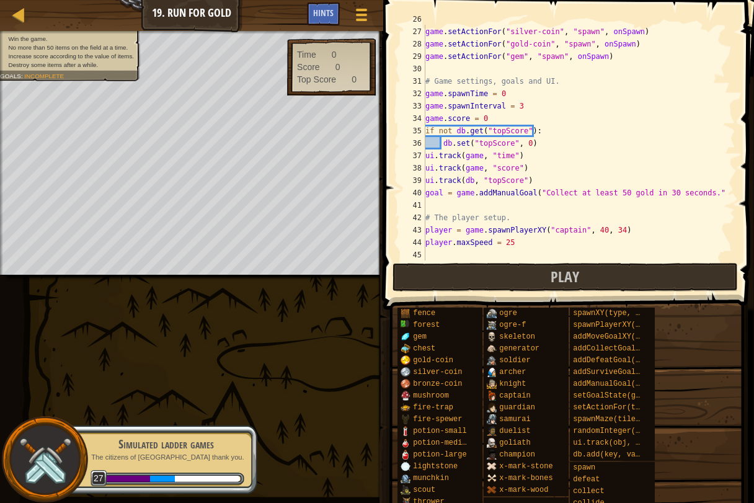
scroll to position [321, 0]
click at [578, 228] on div "game . setActionFor ( "bronze-coin" , "spawn" , onSpawn ) game . setActionFor (…" at bounding box center [574, 143] width 303 height 260
click at [567, 228] on div "game . setActionFor ( "bronze-coin" , "spawn" , onSpawn ) game . setActionFor (…" at bounding box center [574, 143] width 303 height 260
click at [572, 231] on div "game . setActionFor ( "bronze-coin" , "spawn" , onSpawn ) game . setActionFor (…" at bounding box center [574, 143] width 303 height 260
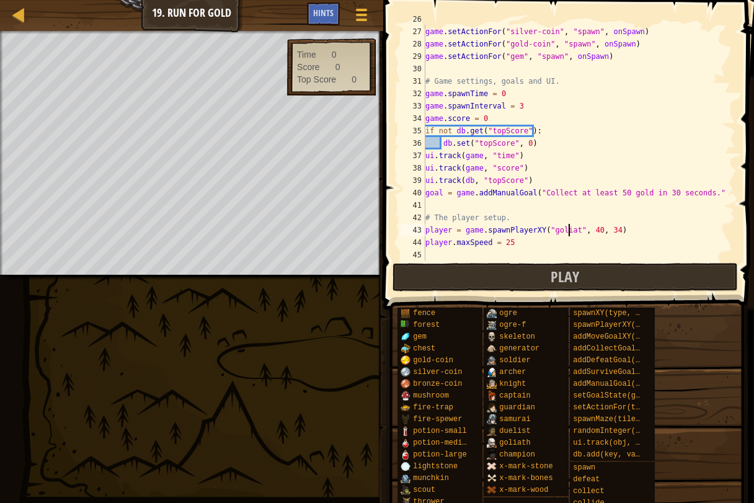
scroll to position [6, 12]
click at [511, 243] on div "game . setActionFor ( "bronze-coin" , "spawn" , onSpawn ) game . setActionFor (…" at bounding box center [574, 143] width 303 height 260
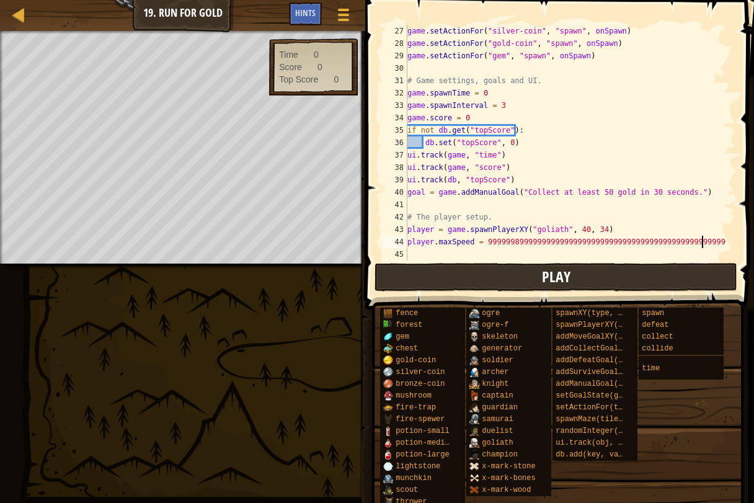
type textarea "player.maxSpeed = 999999899999999999999999999999999999999999999999999999"
click at [561, 280] on span "Play" at bounding box center [556, 277] width 29 height 20
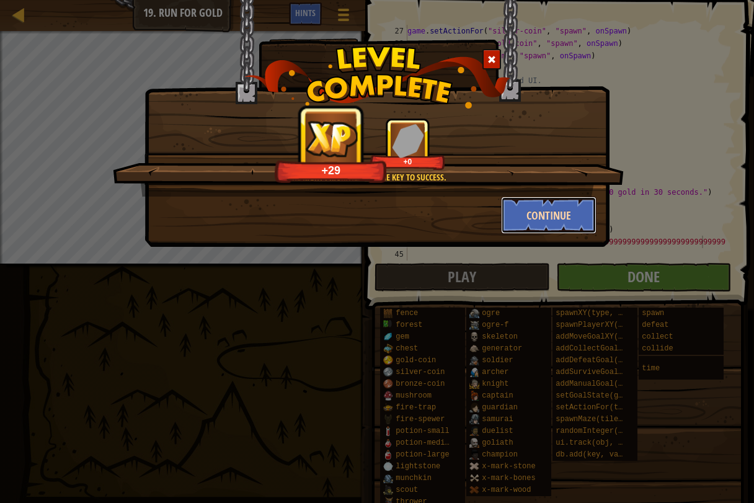
click at [546, 216] on button "Continue" at bounding box center [549, 215] width 96 height 37
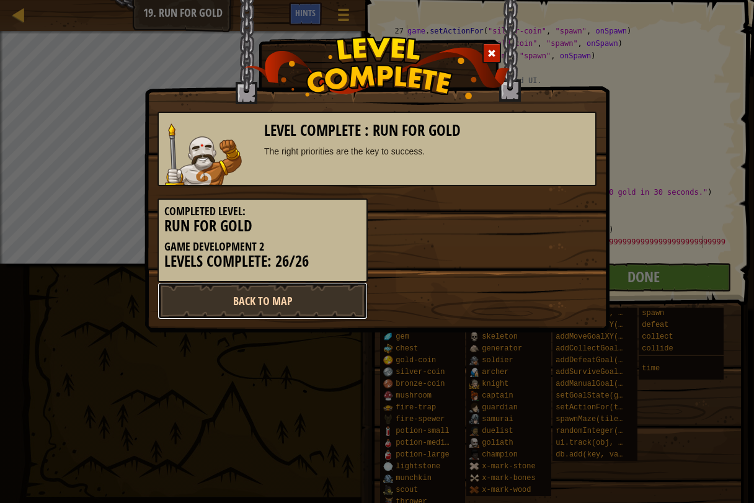
click at [294, 295] on link "Back to Map" at bounding box center [263, 300] width 210 height 37
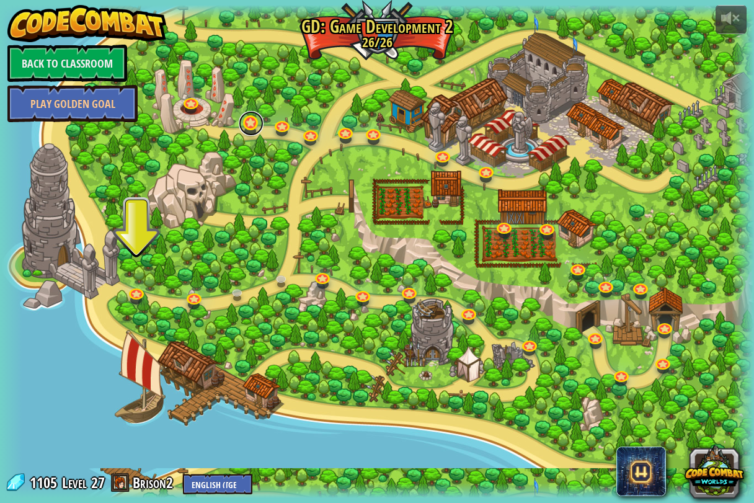
click at [255, 132] on link at bounding box center [251, 123] width 25 height 25
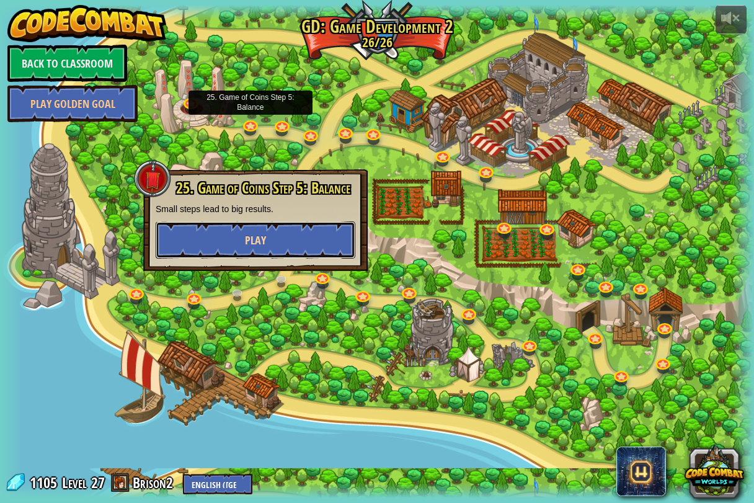
click at [315, 253] on button "Play" at bounding box center [256, 239] width 200 height 37
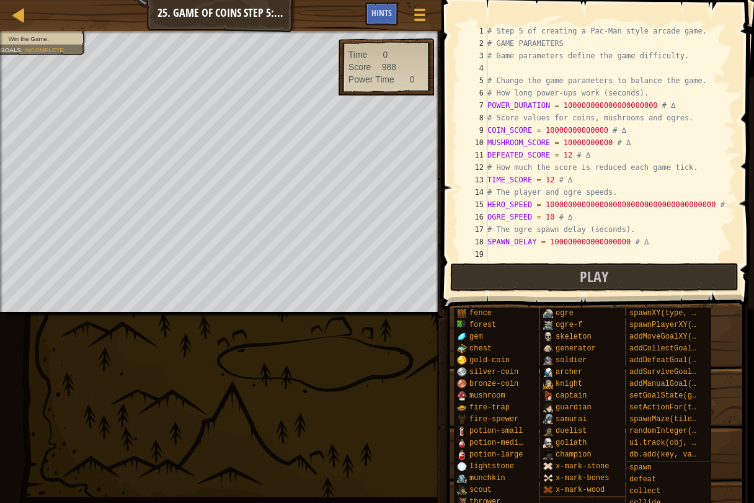
click at [551, 219] on div "# Step 5 of creating a Pac-Man style arcade game. # GAME PARAMETERS # Game para…" at bounding box center [605, 155] width 241 height 260
click at [678, 131] on div "# Step 5 of creating a Pac-Man style arcade game. # GAME PARAMETERS # Game para…" at bounding box center [605, 155] width 241 height 260
click at [566, 157] on div "# Step 5 of creating a Pac-Man style arcade game. # GAME PARAMETERS # Game para…" at bounding box center [605, 155] width 241 height 260
click at [644, 107] on div "# Step 5 of creating a Pac-Man style arcade game. # GAME PARAMETERS # Game para…" at bounding box center [605, 155] width 241 height 260
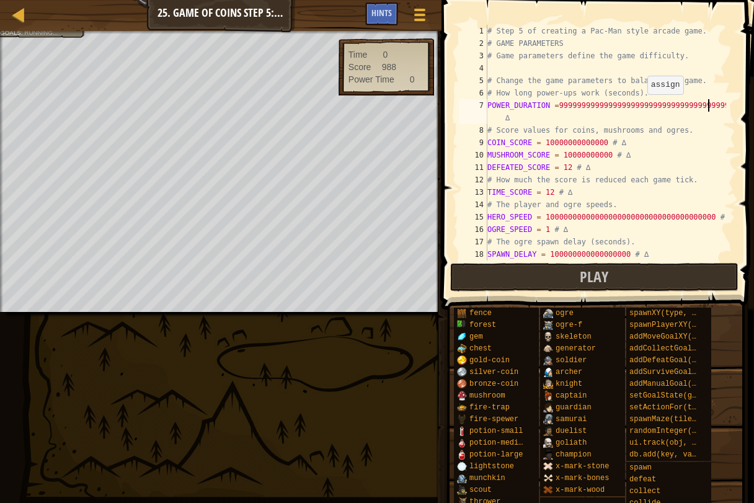
scroll to position [6, 19]
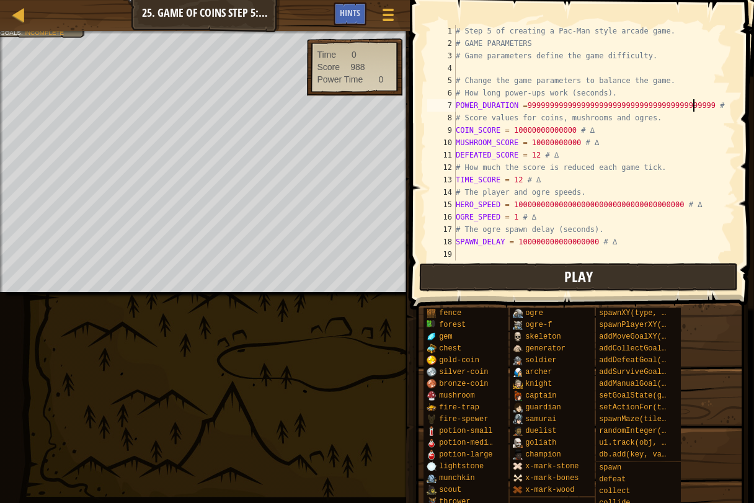
type textarea "POWER_DURATION =999999999999999999999999999999999999999999 # ∆"
click at [575, 268] on span "Play" at bounding box center [578, 277] width 29 height 20
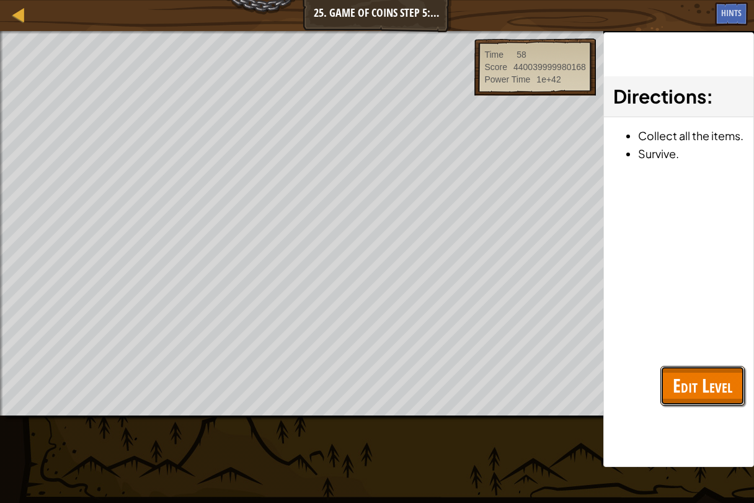
click at [696, 399] on button "Edit Level" at bounding box center [702, 386] width 84 height 40
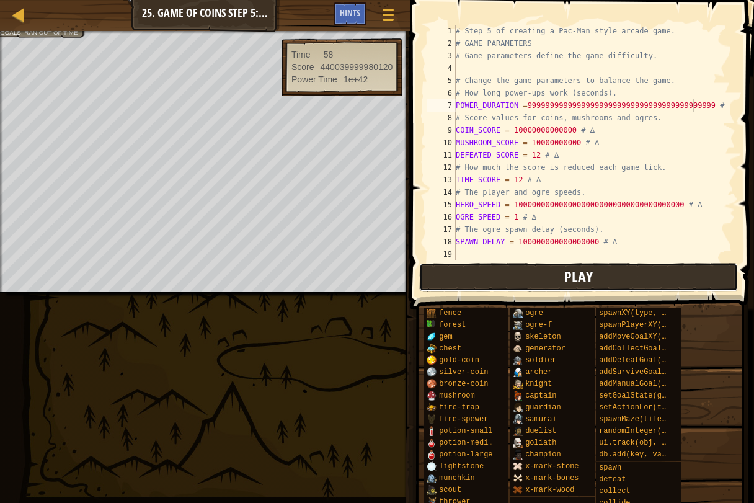
click at [641, 268] on button "Play" at bounding box center [578, 277] width 319 height 29
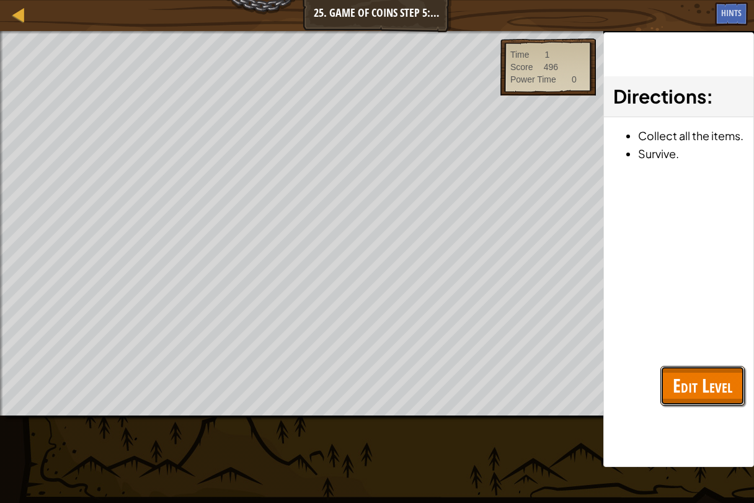
click at [703, 391] on span "Edit Level" at bounding box center [703, 385] width 60 height 25
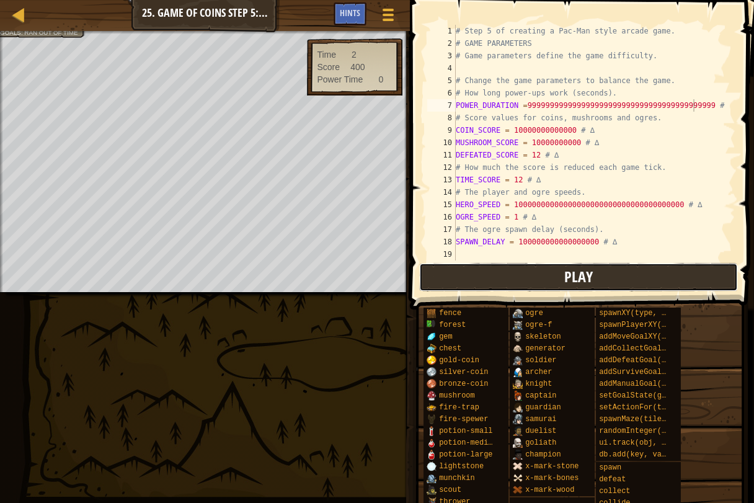
click at [660, 278] on button "Play" at bounding box center [578, 277] width 319 height 29
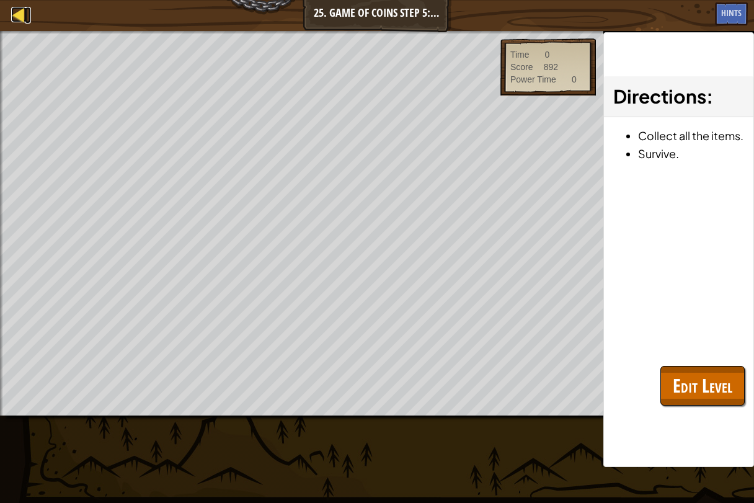
click at [27, 16] on link "Map" at bounding box center [28, 15] width 6 height 17
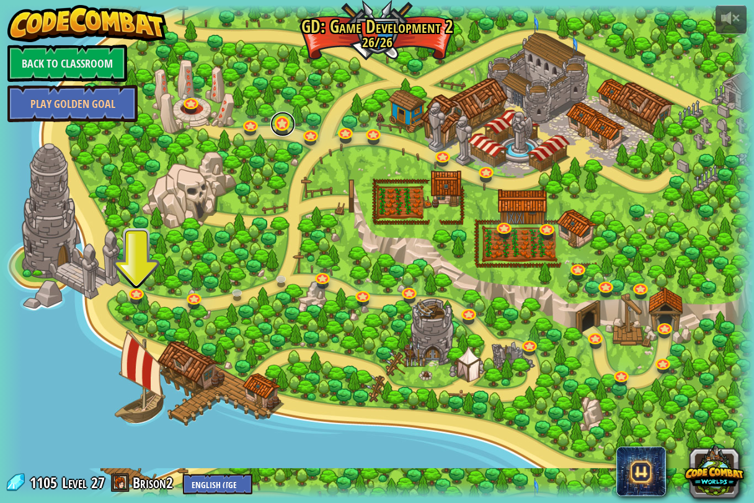
click at [278, 124] on link at bounding box center [282, 124] width 25 height 25
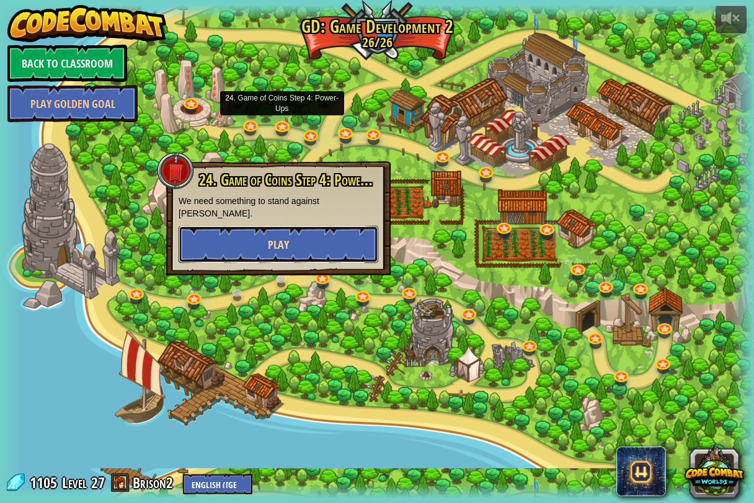
click at [346, 241] on button "Play" at bounding box center [279, 244] width 200 height 37
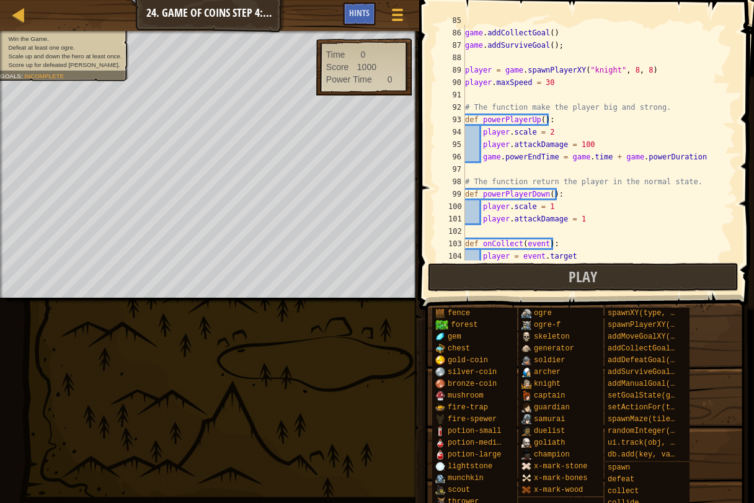
click at [608, 67] on div "game . addCollectGoal ( ) game . addSurviveGoal ( ) ; player = game . spawnPlay…" at bounding box center [595, 144] width 264 height 260
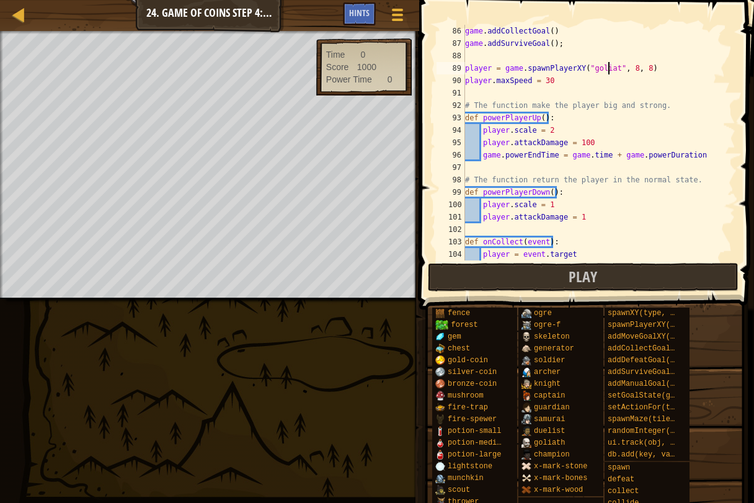
scroll to position [6, 12]
click at [550, 81] on div "game . addCollectGoal ( ) game . addSurviveGoal ( ) ; player = game . spawnPlay…" at bounding box center [595, 155] width 264 height 260
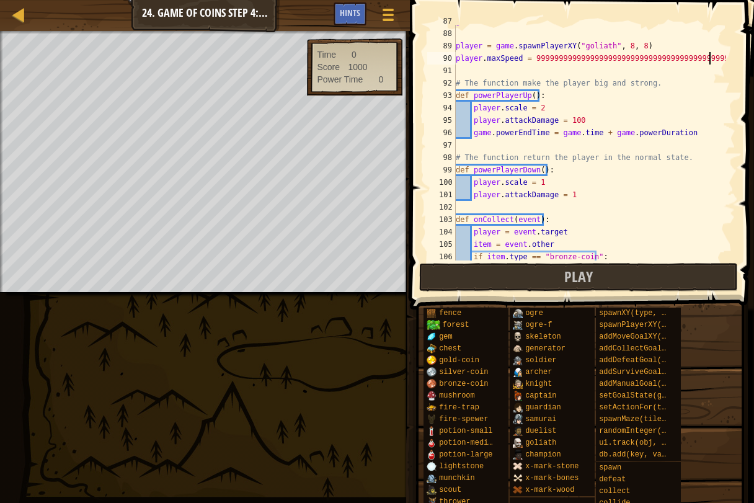
scroll to position [1076, 0]
click at [576, 121] on div "game . addSurviveGoal ( ) ; player = game . spawnPlayerXY ( "goliath" , 8 , 8 )…" at bounding box center [589, 145] width 273 height 260
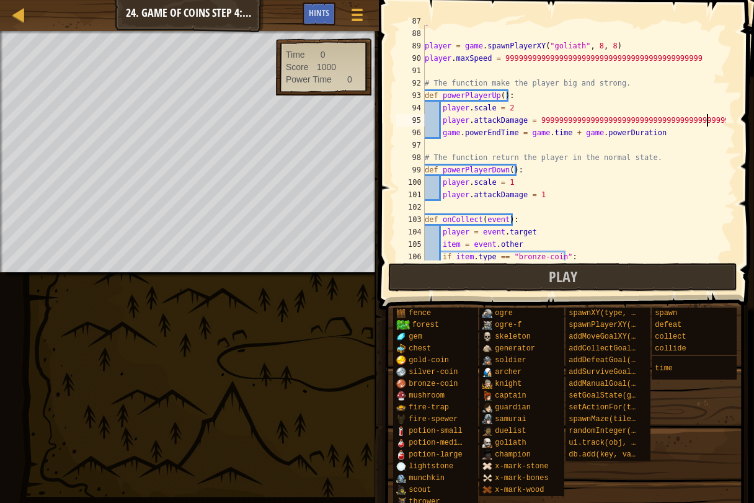
click at [536, 190] on div "game . addSurviveGoal ( ) ; player = game . spawnPlayerXY ( "goliath" , 8 , 8 )…" at bounding box center [574, 145] width 304 height 260
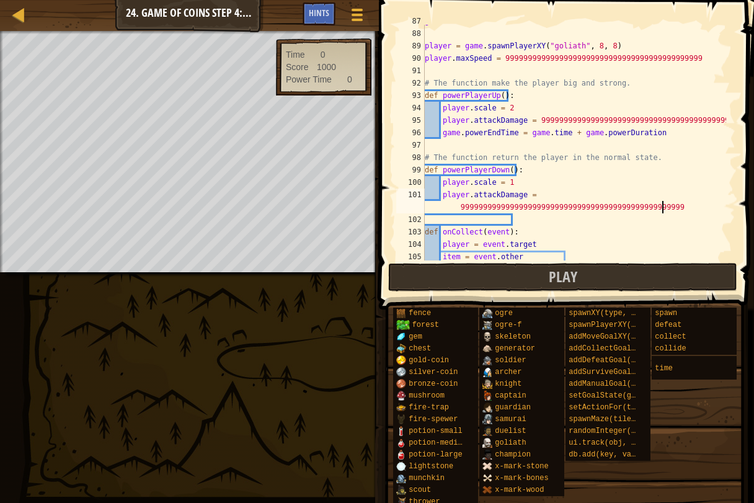
scroll to position [6, 26]
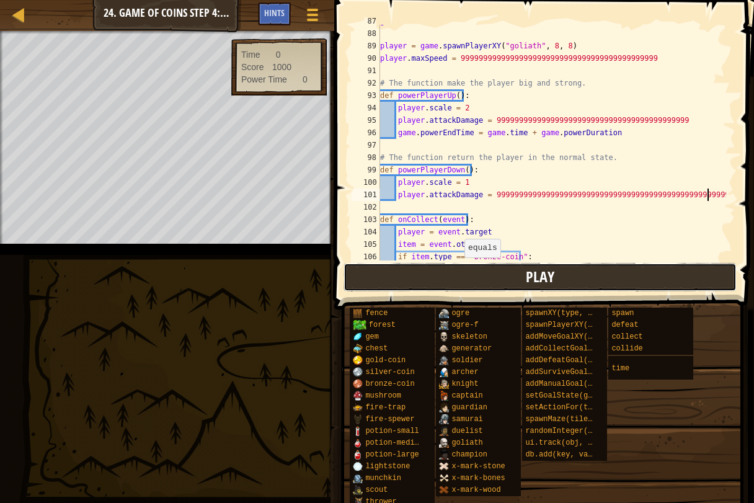
click at [458, 273] on button "Play" at bounding box center [540, 277] width 393 height 29
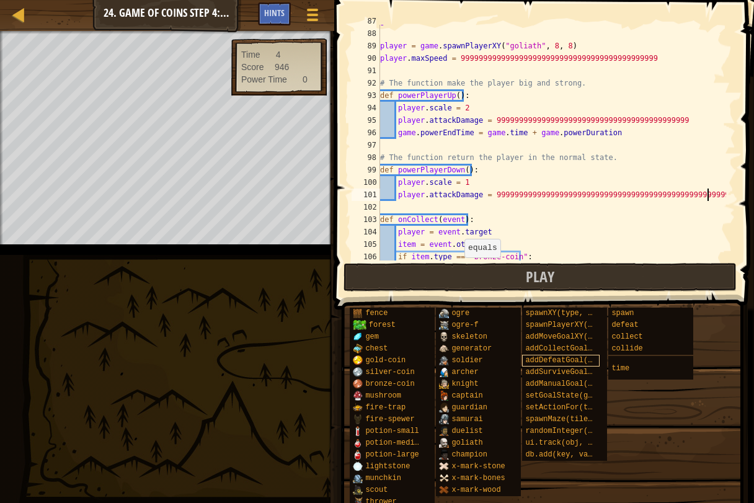
click at [543, 358] on span "addDefeatGoal(amount)" at bounding box center [572, 360] width 94 height 9
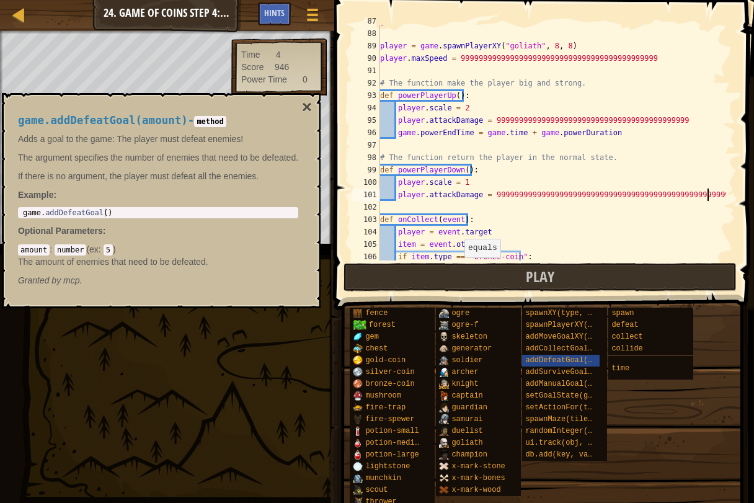
click at [672, 229] on div "game . addSurviveGoal ( ) ; player = game . spawnPlayerXY ( "goliath" , 8 , 8 )…" at bounding box center [552, 145] width 348 height 260
click at [637, 220] on div "game . addSurviveGoal ( ) ; player = game . spawnPlayerXY ( "goliath" , 8 , 8 )…" at bounding box center [552, 145] width 348 height 260
click at [629, 229] on div "game . addSurviveGoal ( ) ; player = game . spawnPlayerXY ( "goliath" , 8 , 8 )…" at bounding box center [552, 145] width 348 height 260
click at [310, 109] on button "×" at bounding box center [307, 107] width 10 height 17
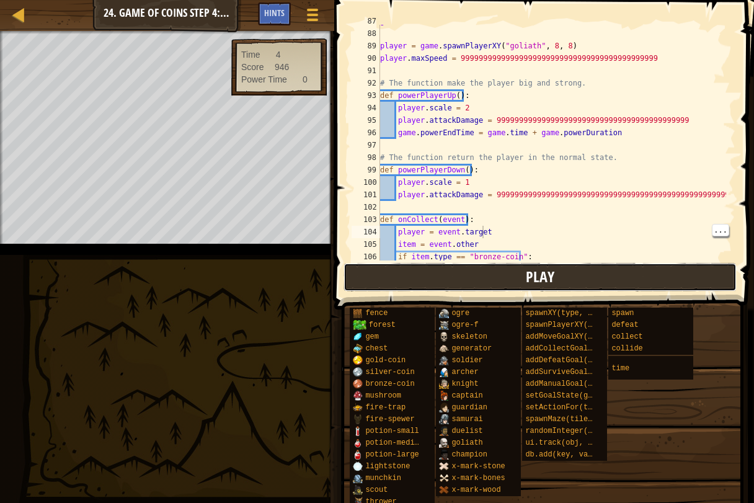
click at [666, 267] on button "Play" at bounding box center [540, 277] width 393 height 29
click at [707, 195] on div "game . addSurviveGoal ( ) ; player = game . spawnPlayerXY ( "goliath" , 8 , 8 )…" at bounding box center [552, 145] width 348 height 260
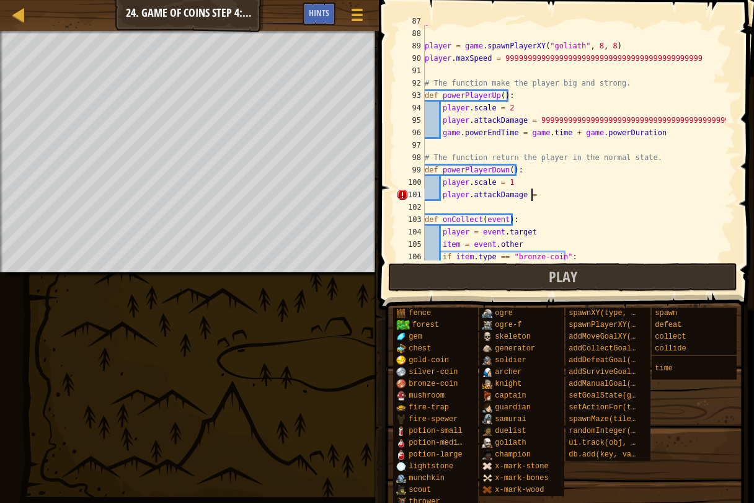
scroll to position [6, 8]
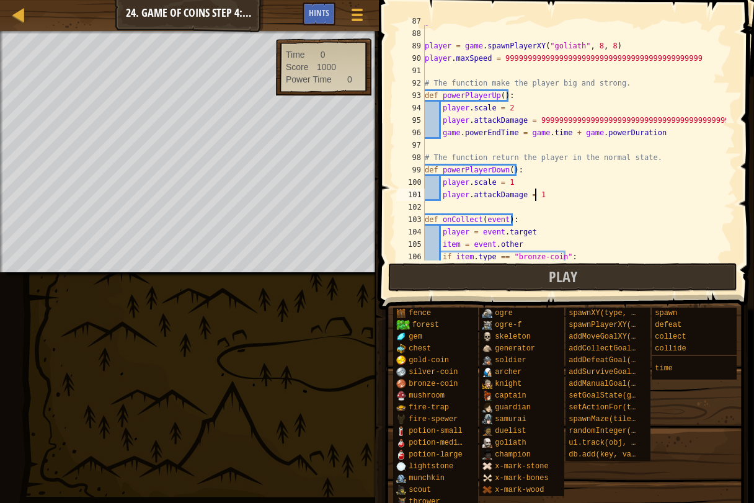
click at [508, 110] on div "game . addSurviveGoal ( ) ; player = game . spawnPlayerXY ( "goliath" , 8 , 8 )…" at bounding box center [574, 145] width 304 height 260
type textarea "player.scale = 99999999999999999999999999999999999999999999999999"
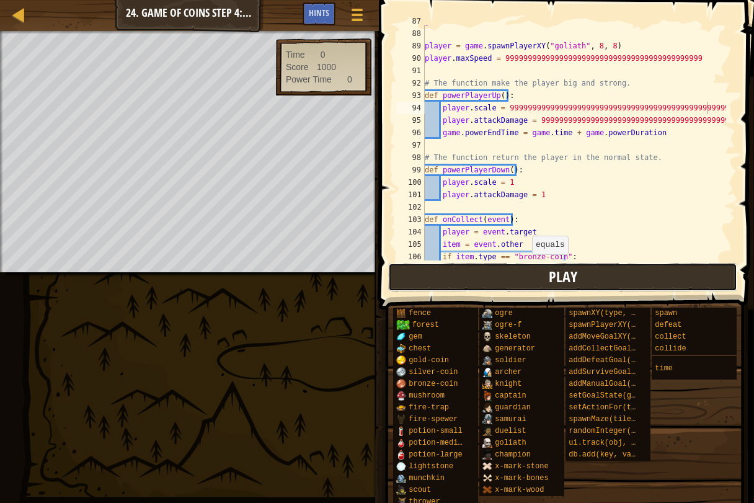
click at [524, 275] on button "Play" at bounding box center [563, 277] width 350 height 29
click at [560, 270] on span "Play" at bounding box center [563, 277] width 29 height 20
click at [436, 273] on button "Play" at bounding box center [563, 277] width 350 height 29
click at [421, 276] on button "Play" at bounding box center [563, 277] width 350 height 29
click at [455, 268] on button "Play" at bounding box center [563, 277] width 350 height 29
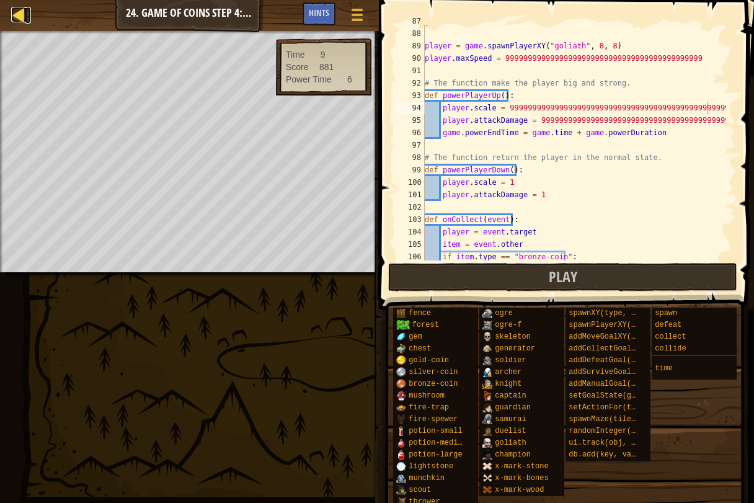
click at [14, 7] on div at bounding box center [19, 15] width 16 height 16
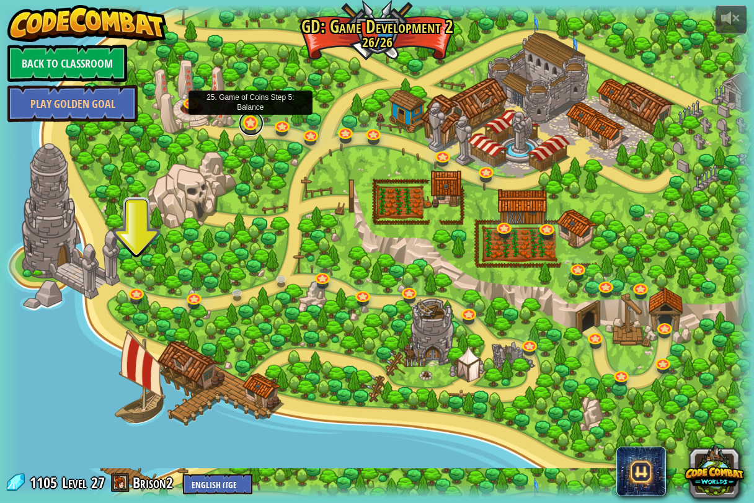
click at [251, 122] on link at bounding box center [251, 123] width 25 height 25
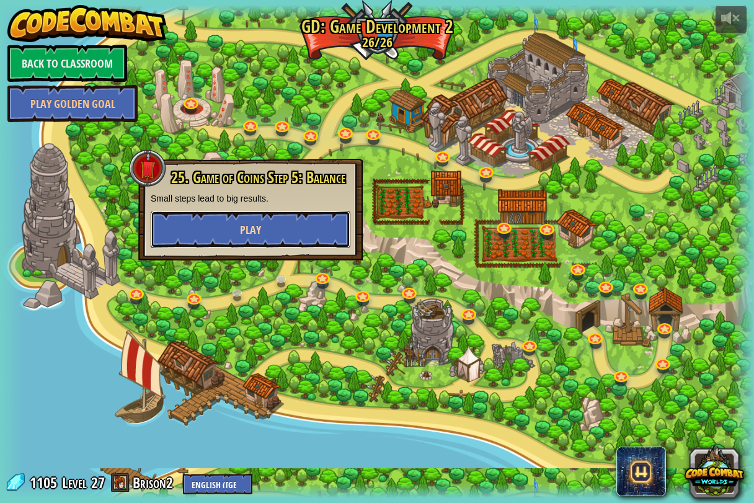
click at [259, 229] on span "Play" at bounding box center [250, 230] width 21 height 16
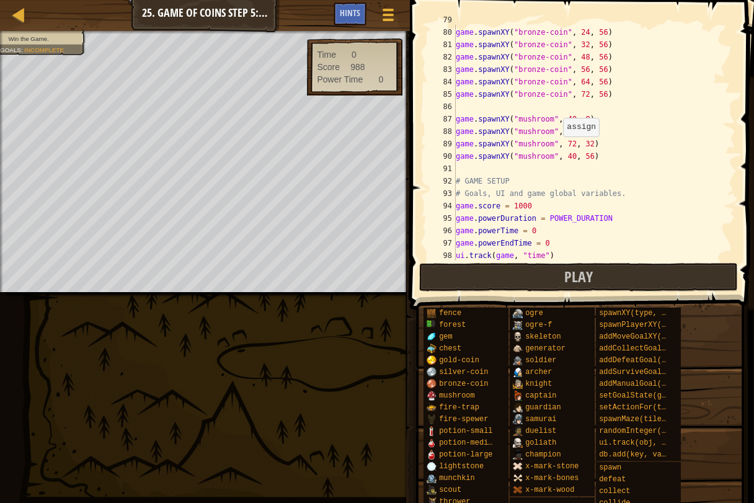
scroll to position [1005, 0]
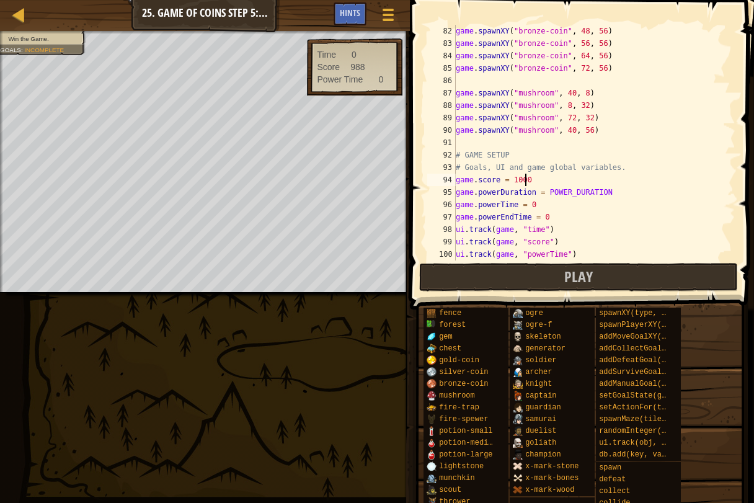
click at [530, 179] on div "game . spawnXY ( "bronze-coin" , 48 , 56 ) game . spawnXY ( "bronze-coin" , 56 …" at bounding box center [589, 155] width 273 height 260
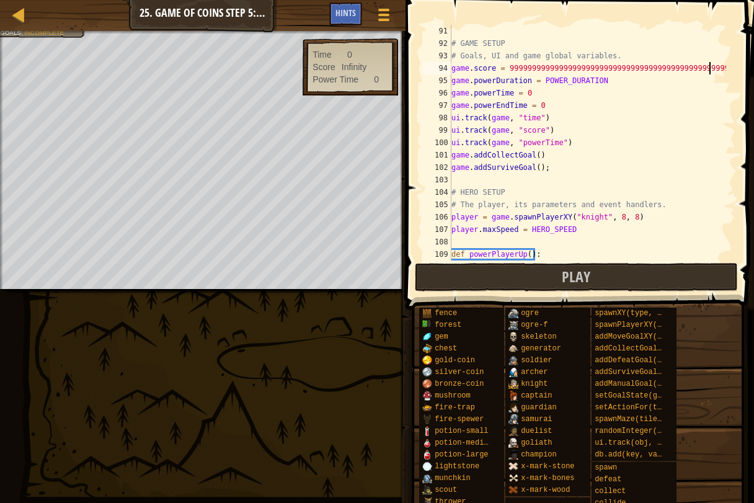
scroll to position [1116, 0]
click at [596, 218] on div "# GAME SETUP # Goals, UI and game global variables. game . score = 999999999999…" at bounding box center [587, 155] width 277 height 260
click at [451, 279] on button "Play" at bounding box center [577, 277] width 324 height 29
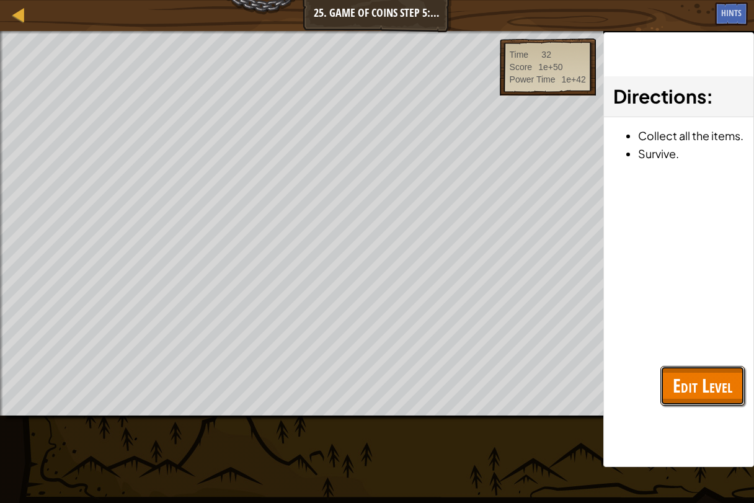
click at [719, 375] on span "Edit Level" at bounding box center [703, 385] width 60 height 25
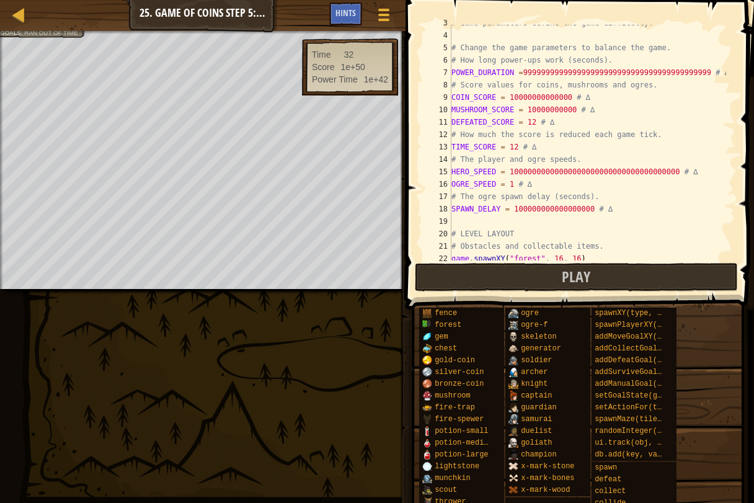
scroll to position [32, 0]
click at [566, 91] on div "# Game parameters define the game difficulty. # Change the game parameters to b…" at bounding box center [587, 147] width 277 height 260
click at [564, 99] on div "# Game parameters define the game difficulty. # Change the game parameters to b…" at bounding box center [587, 147] width 277 height 260
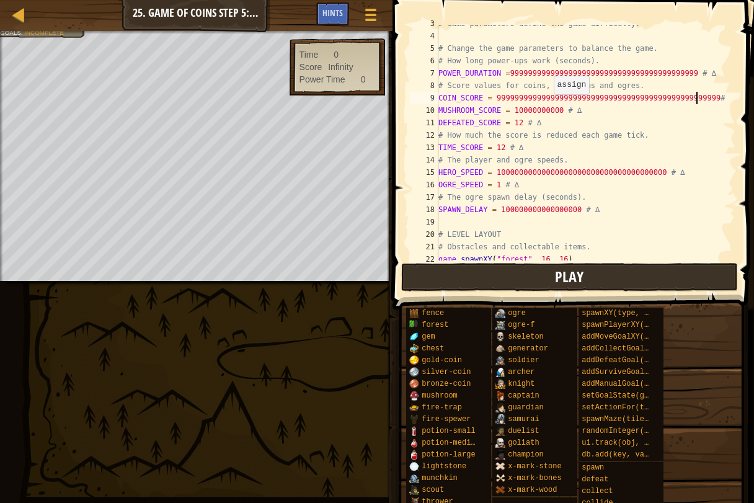
type textarea "COIN_SCORE = 99999999999999999999999999999999999999999999999999# ∆"
click at [518, 275] on button "Play" at bounding box center [569, 277] width 337 height 29
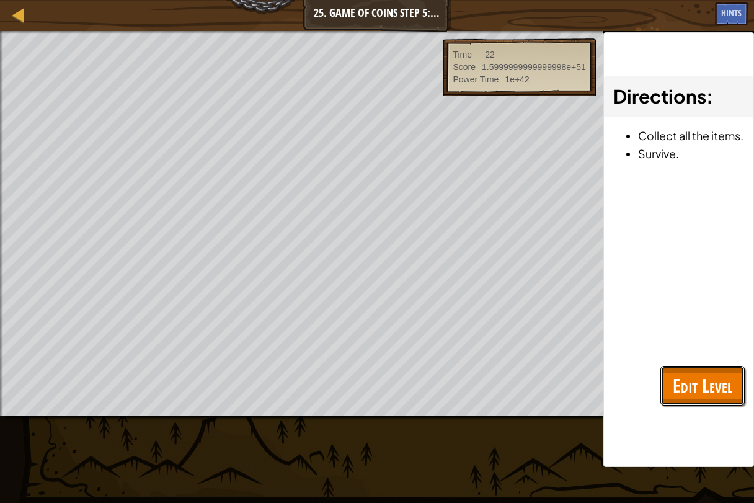
click at [704, 379] on span "Edit Level" at bounding box center [703, 385] width 60 height 25
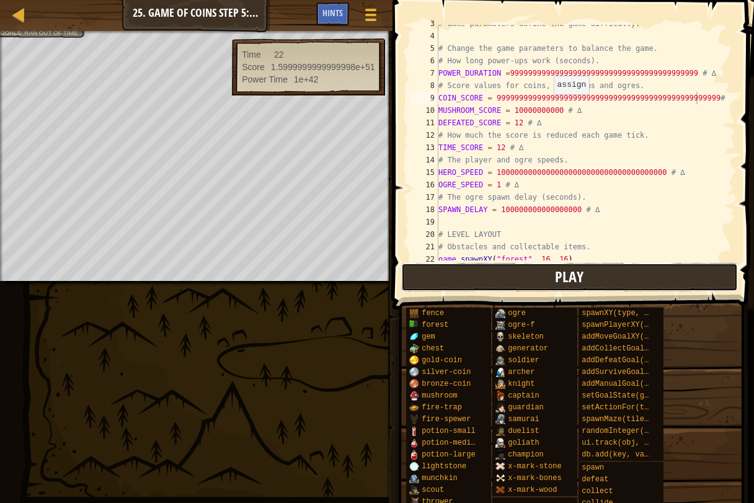
click at [671, 269] on button "Play" at bounding box center [569, 277] width 337 height 29
click at [670, 283] on button "Play" at bounding box center [569, 277] width 337 height 29
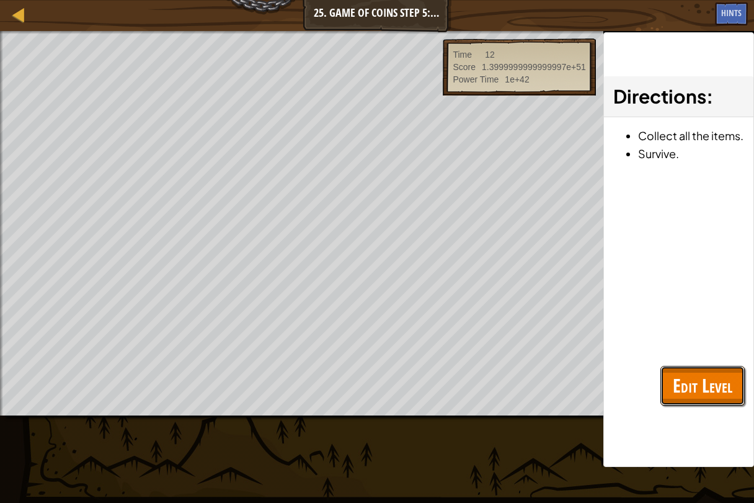
click at [688, 374] on span "Edit Level" at bounding box center [703, 385] width 60 height 25
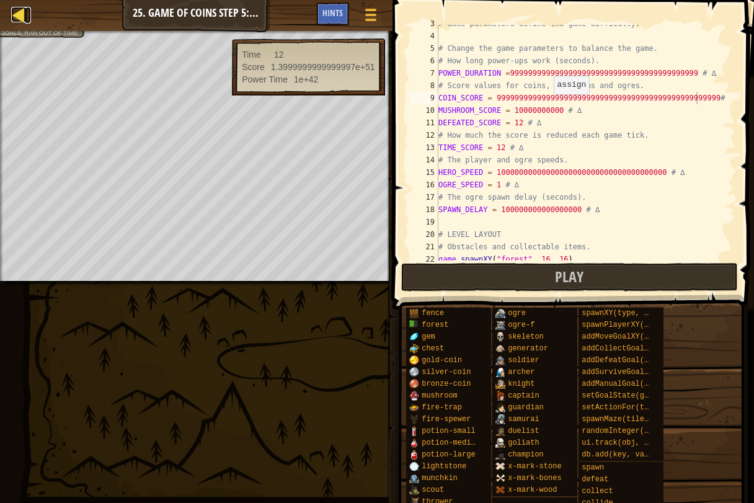
click at [27, 15] on link "Map" at bounding box center [28, 15] width 6 height 17
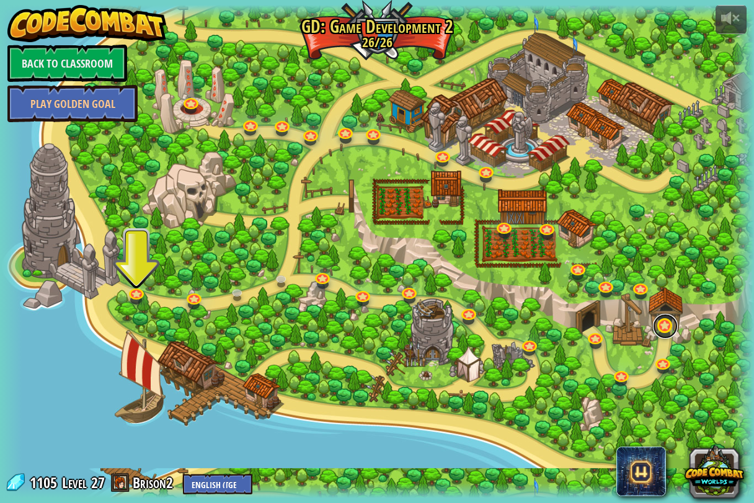
click at [671, 322] on link at bounding box center [665, 326] width 25 height 25
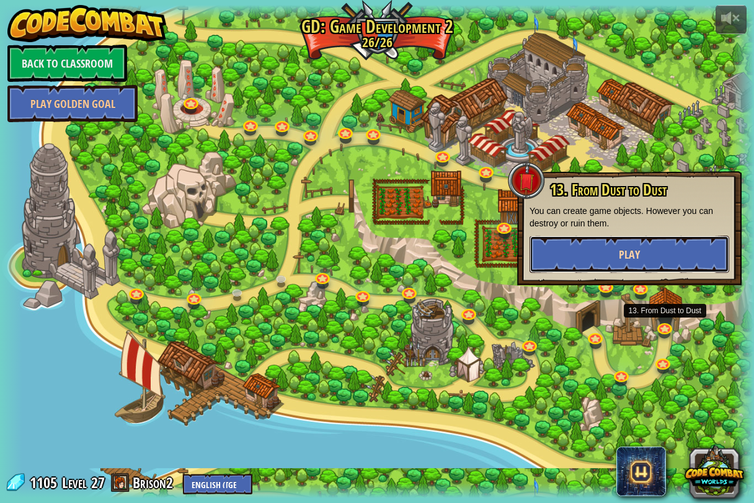
click at [683, 244] on button "Play" at bounding box center [630, 254] width 200 height 37
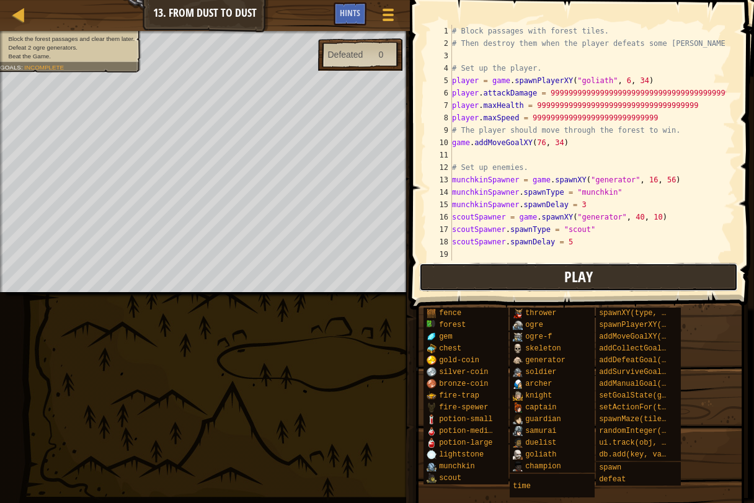
click at [620, 277] on button "Play" at bounding box center [578, 277] width 319 height 29
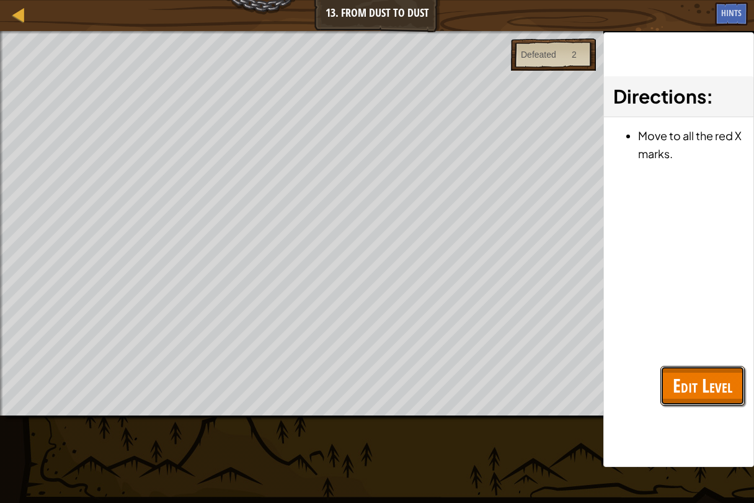
click at [697, 389] on span "Edit Level" at bounding box center [703, 385] width 60 height 25
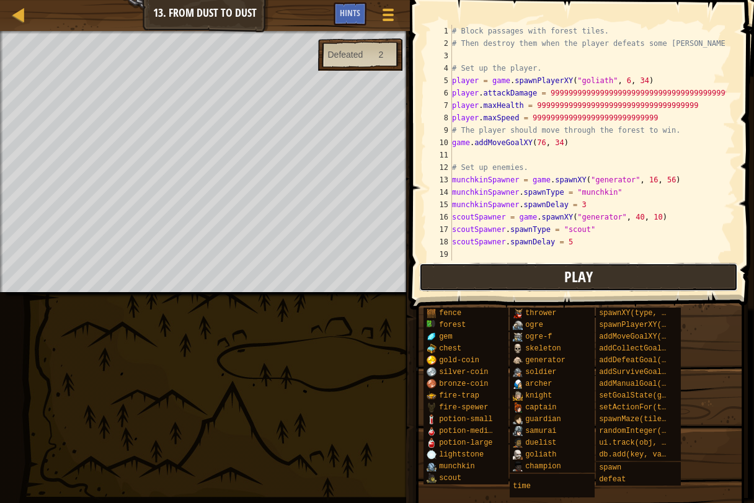
click at [634, 267] on button "Play" at bounding box center [578, 277] width 319 height 29
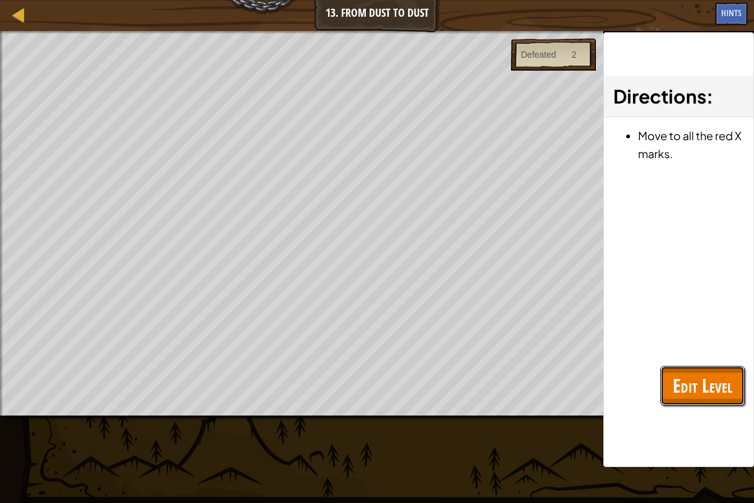
click at [705, 381] on span "Edit Level" at bounding box center [703, 385] width 60 height 25
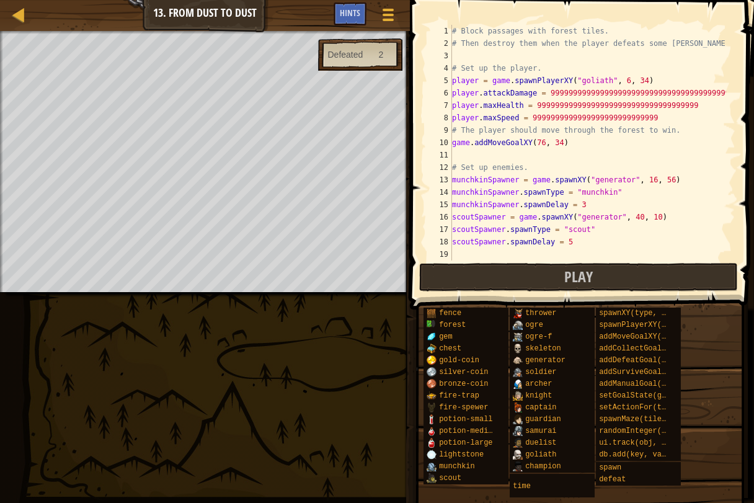
click at [606, 194] on div "# Block passages with forest tiles. # Then destroy them when the player defeats…" at bounding box center [588, 155] width 277 height 260
click at [605, 192] on div "# Block passages with forest tiles. # Then destroy them when the player defeats…" at bounding box center [588, 155] width 277 height 260
click at [582, 272] on span "Play" at bounding box center [578, 277] width 29 height 20
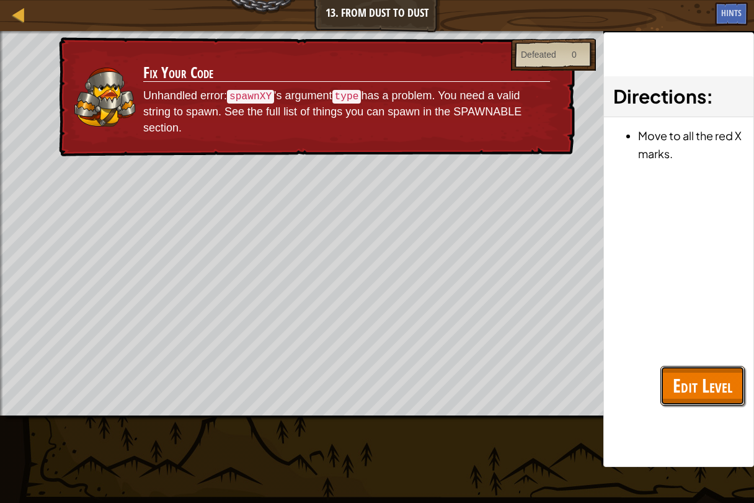
click at [680, 378] on span "Edit Level" at bounding box center [703, 385] width 60 height 25
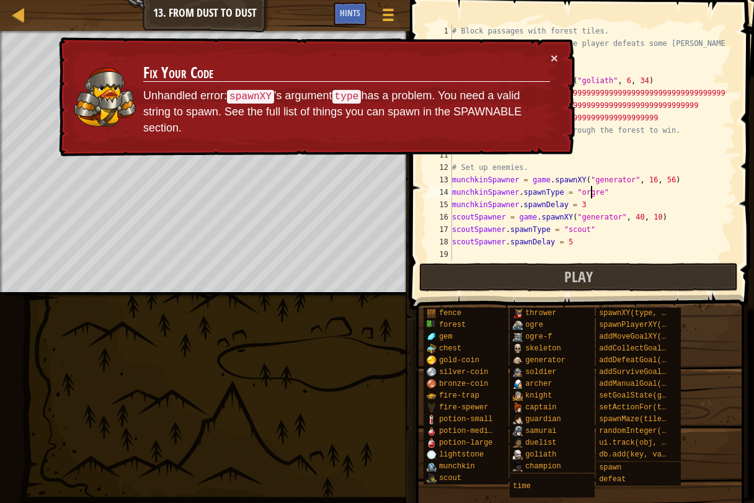
click at [590, 189] on div "# Block passages with forest tiles. # Then destroy them when the player defeats…" at bounding box center [588, 155] width 277 height 260
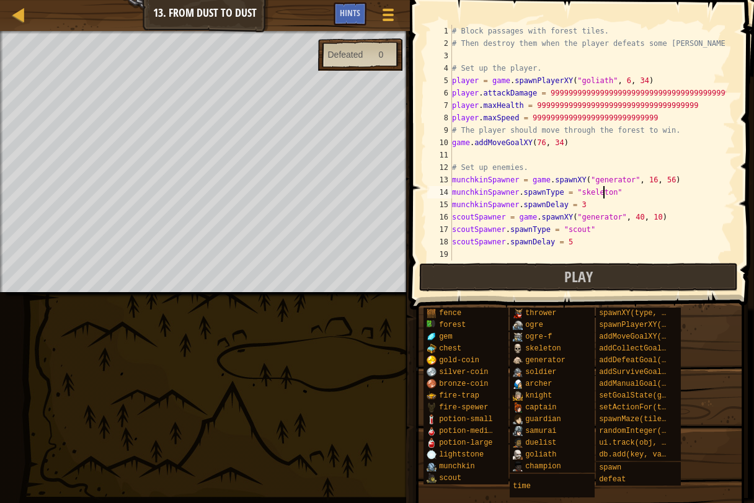
scroll to position [6, 12]
click at [608, 273] on button "Play" at bounding box center [578, 277] width 319 height 29
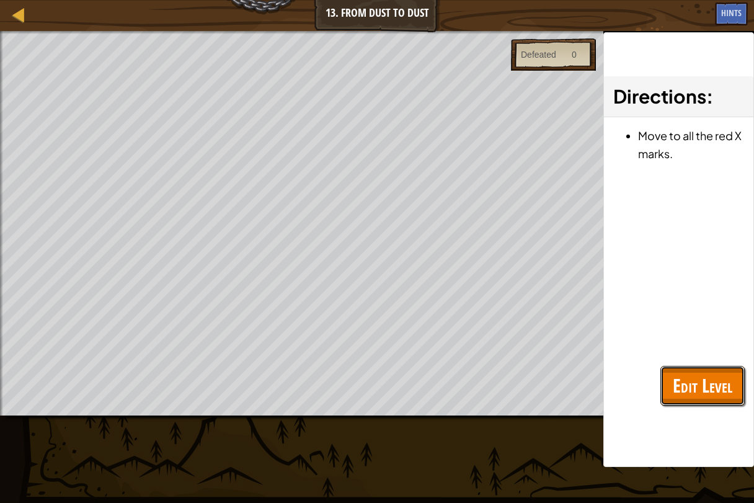
click at [693, 383] on span "Edit Level" at bounding box center [703, 385] width 60 height 25
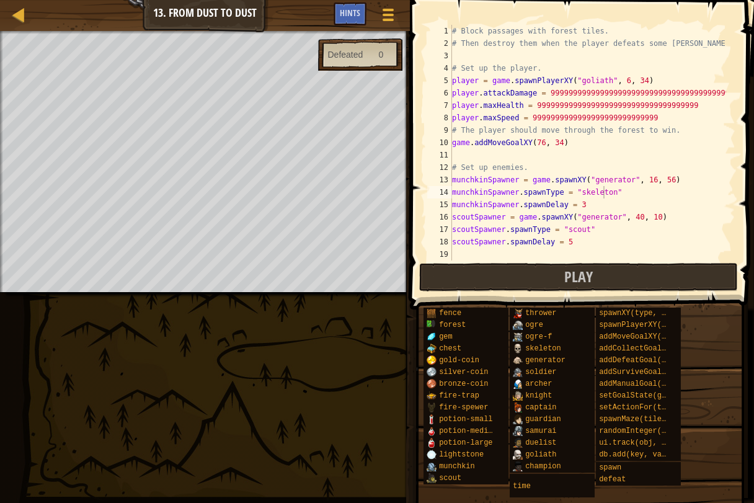
click at [578, 228] on div "# Block passages with forest tiles. # Then destroy them when the player defeats…" at bounding box center [588, 155] width 277 height 260
type textarea "scoutSpawner.spawnType = "ogre""
click at [610, 263] on button "Play" at bounding box center [578, 277] width 319 height 29
